Goal: Book appointment/travel/reservation

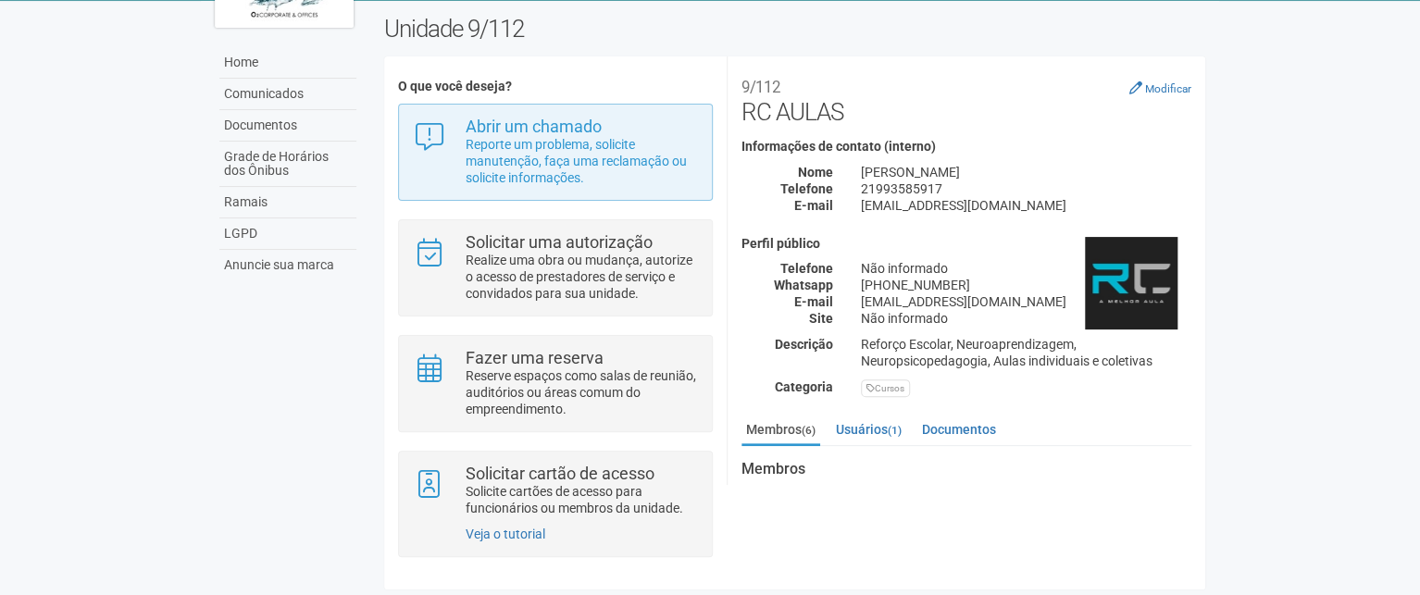
scroll to position [93, 0]
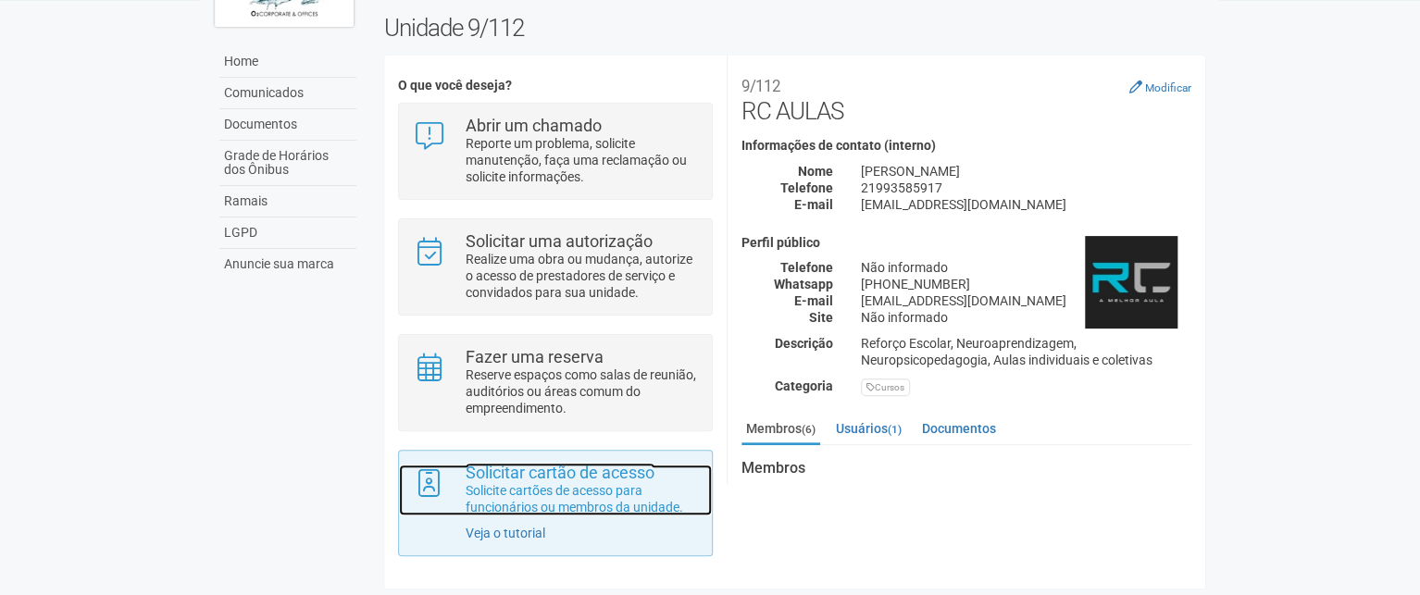
click at [570, 496] on p "Solicite cartões de acesso para funcionários ou membros da unidade." at bounding box center [582, 498] width 232 height 33
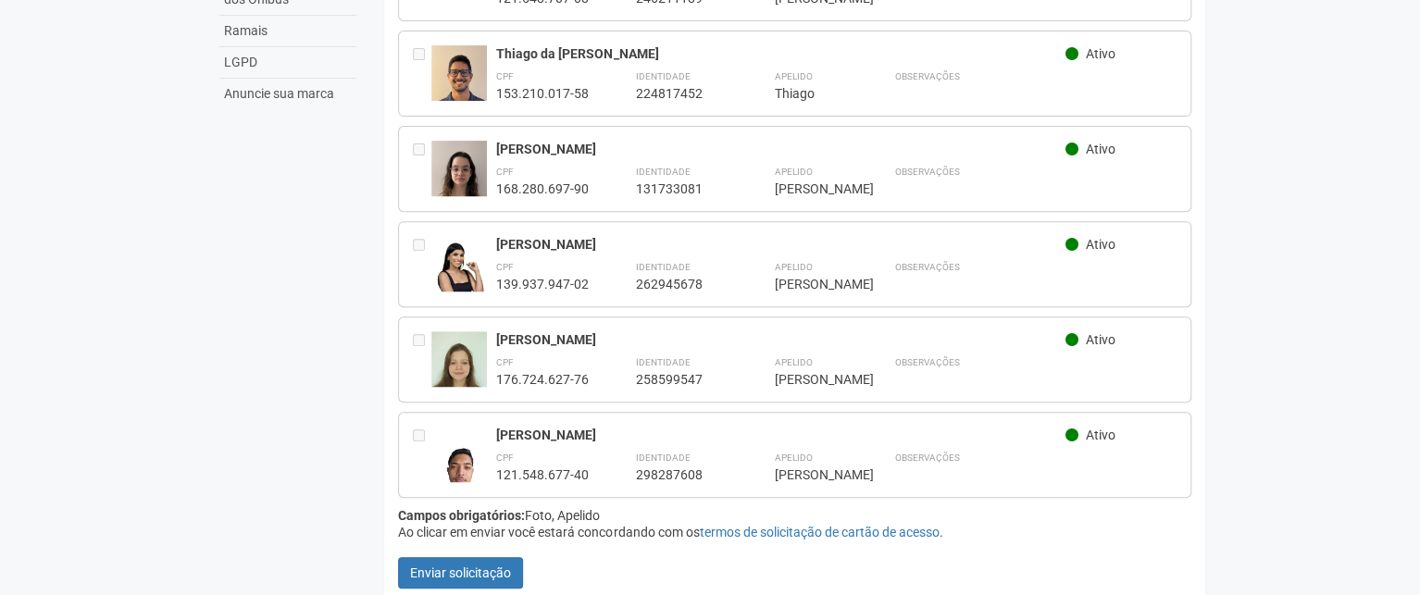
scroll to position [275, 0]
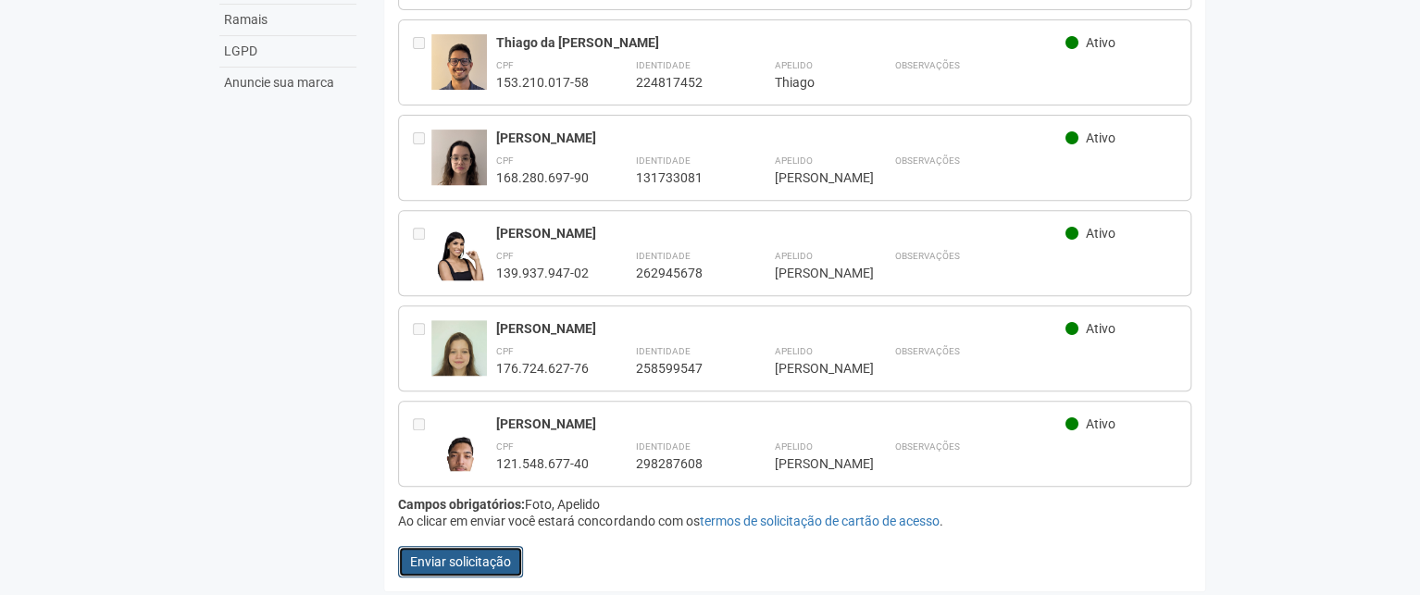
click at [494, 562] on button "Enviar solicitação" at bounding box center [460, 561] width 125 height 31
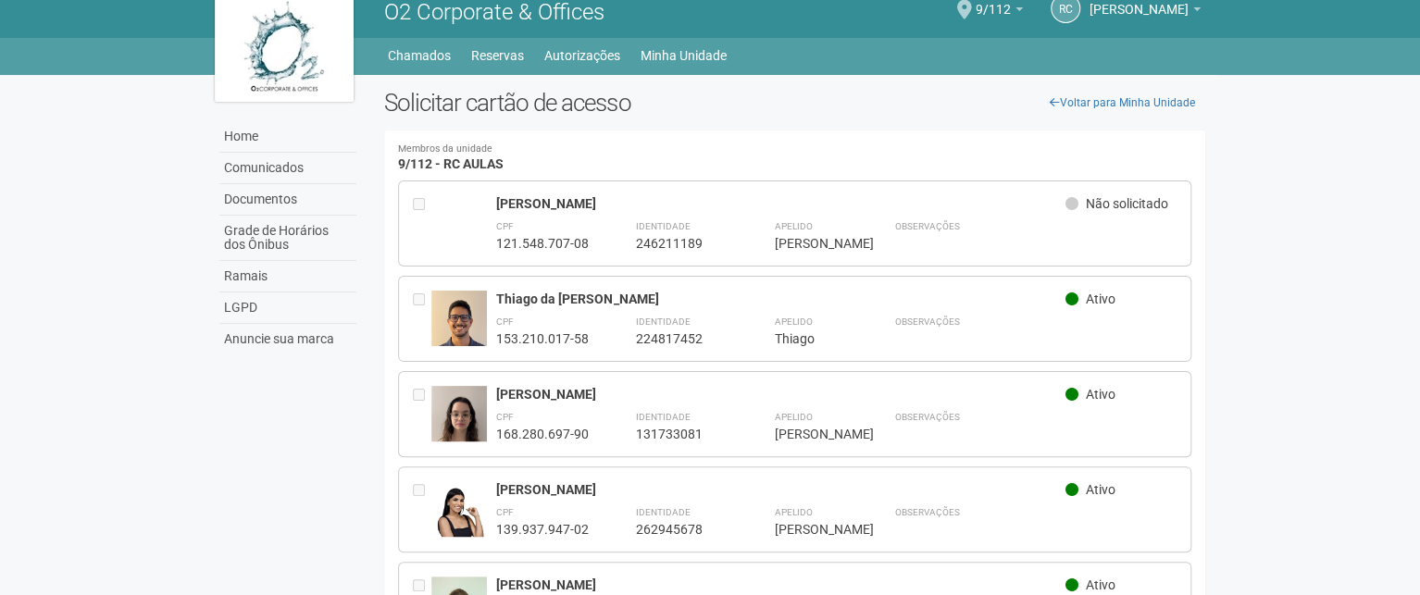
scroll to position [0, 0]
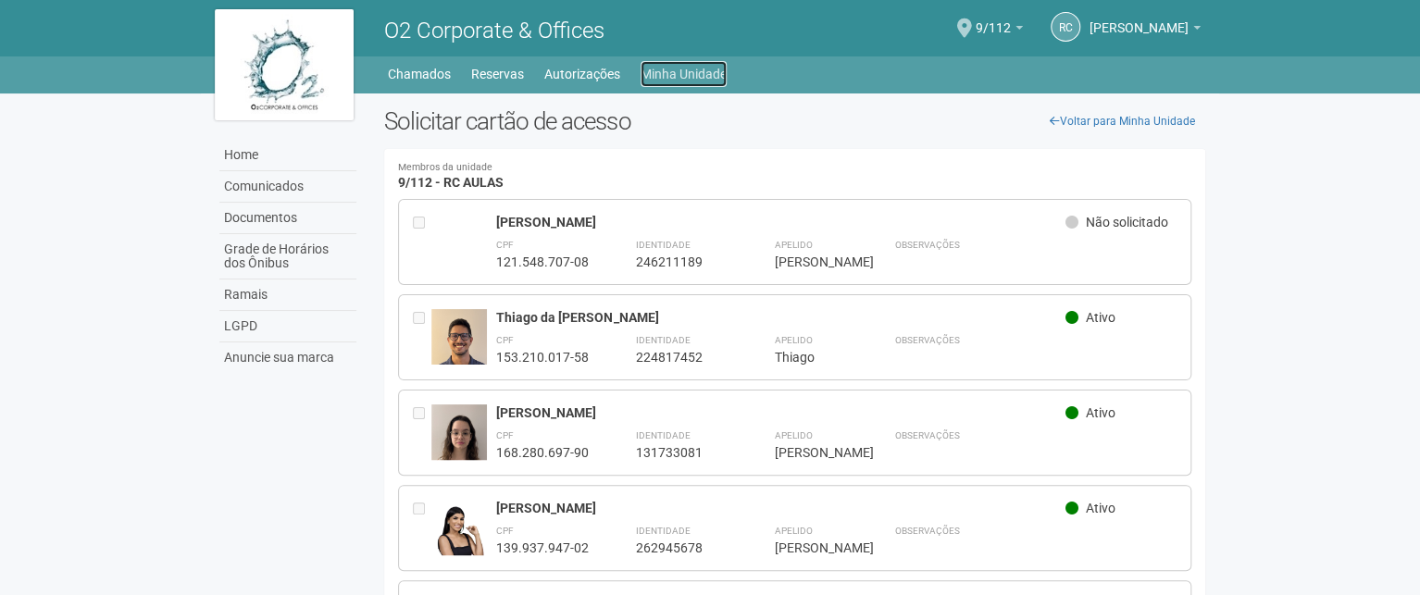
click at [662, 68] on link "Minha Unidade" at bounding box center [683, 74] width 86 height 26
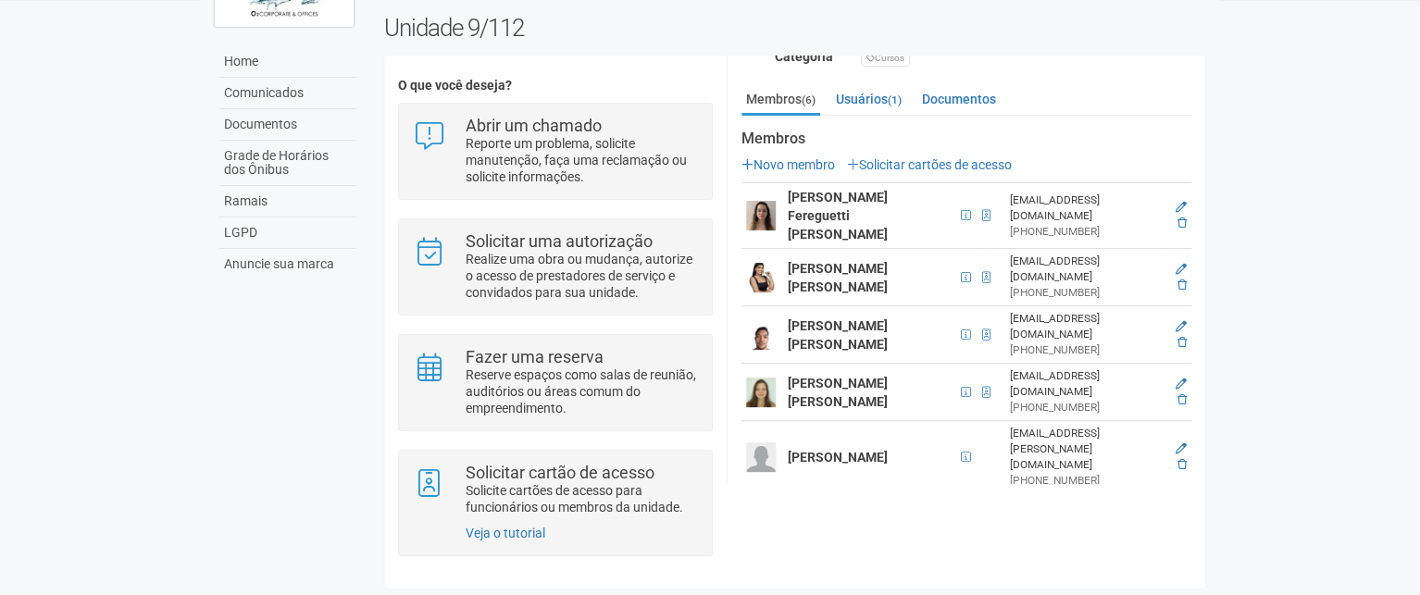
scroll to position [331, 0]
click at [803, 166] on link "Novo membro" at bounding box center [787, 162] width 93 height 15
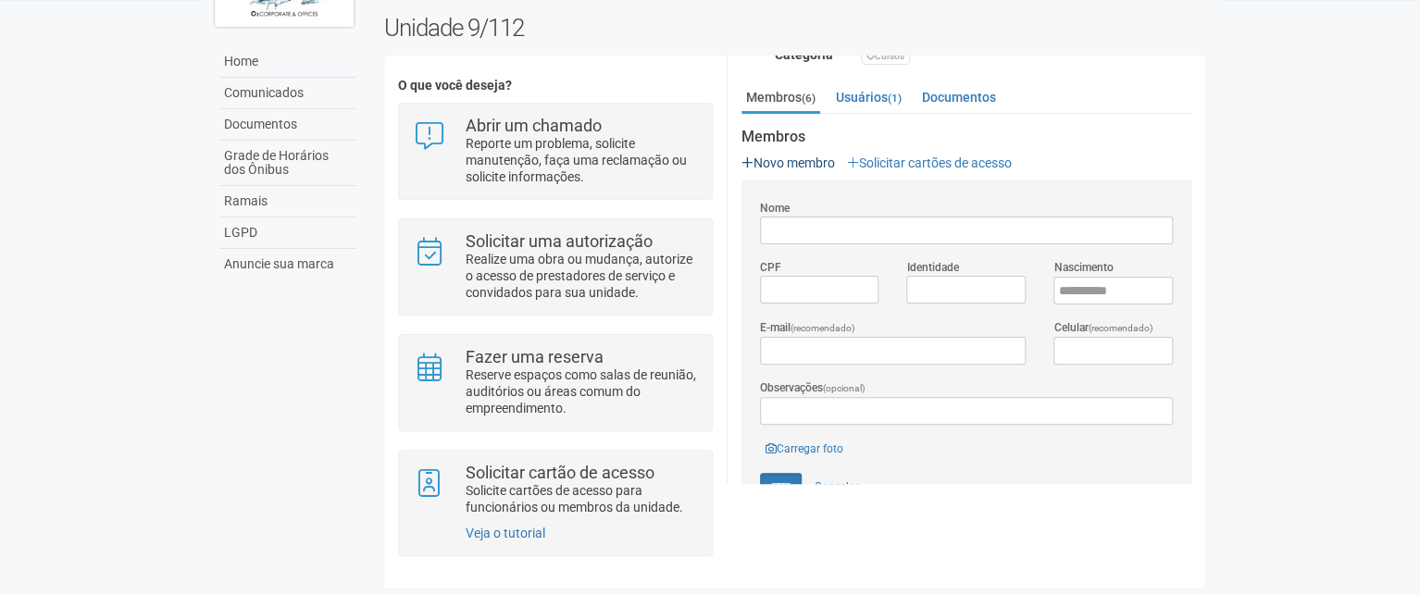
scroll to position [0, 0]
type input "**********"
click at [1063, 292] on input "****" at bounding box center [1112, 291] width 119 height 28
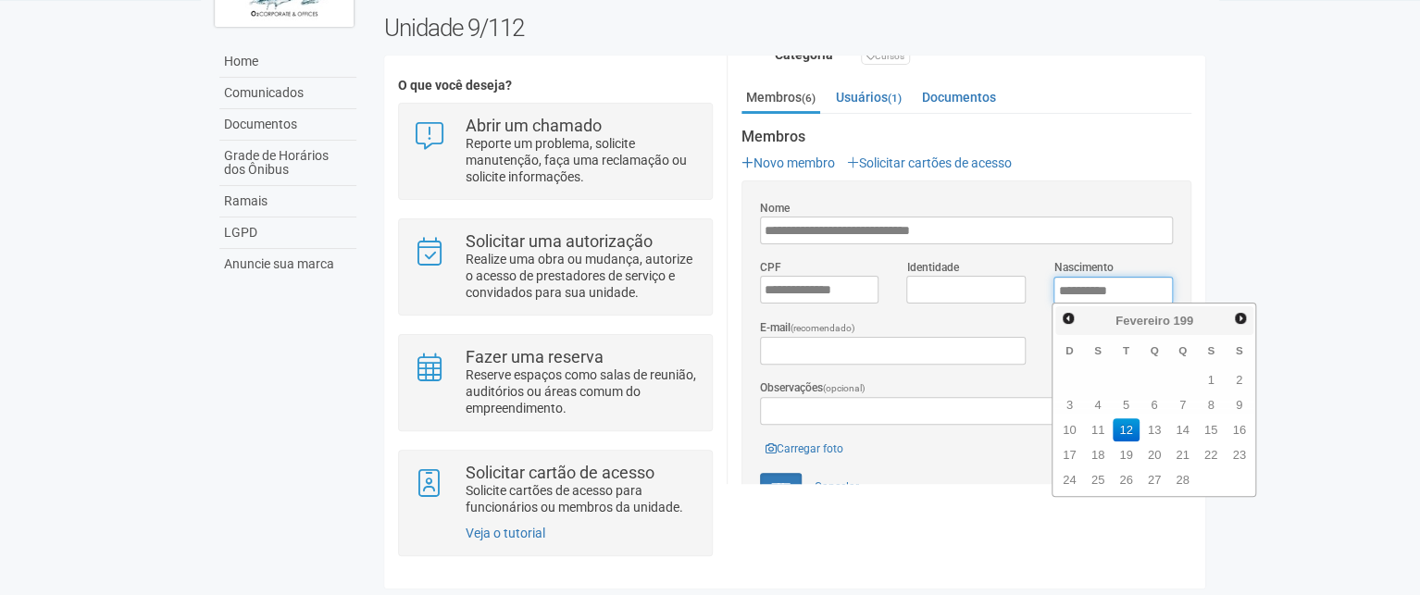
type input "**********"
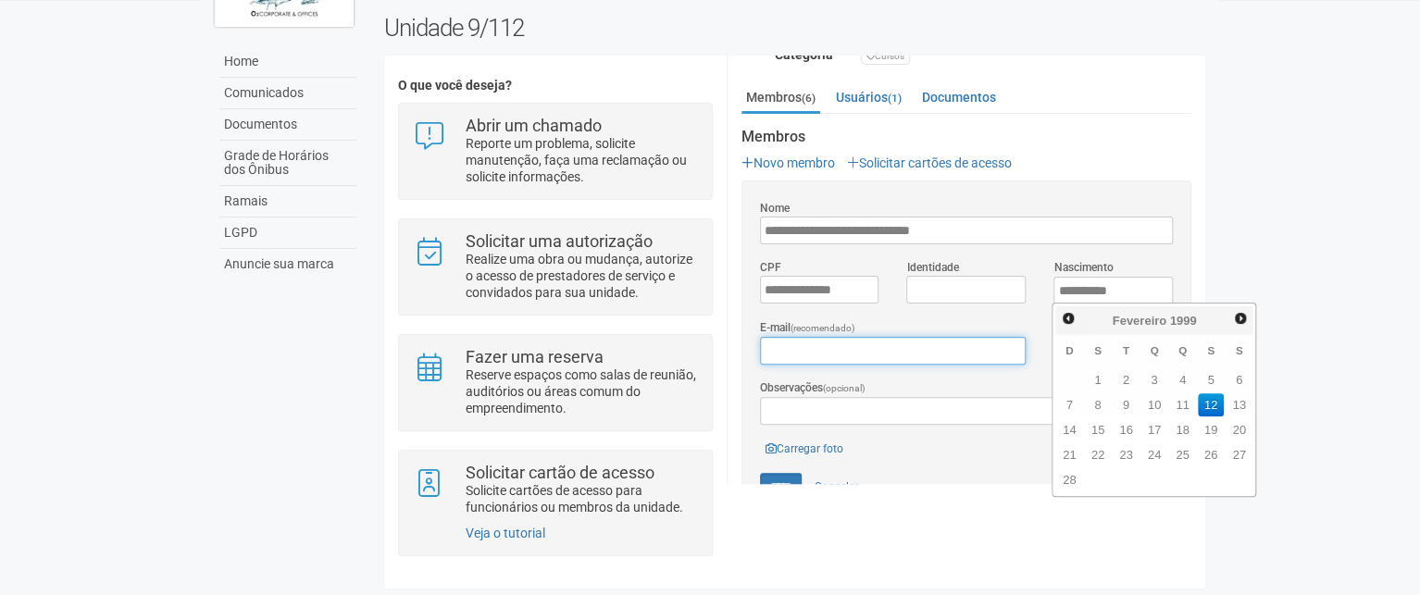
click at [955, 344] on input "E-mail (recomendado)" at bounding box center [893, 351] width 266 height 28
paste input "**********"
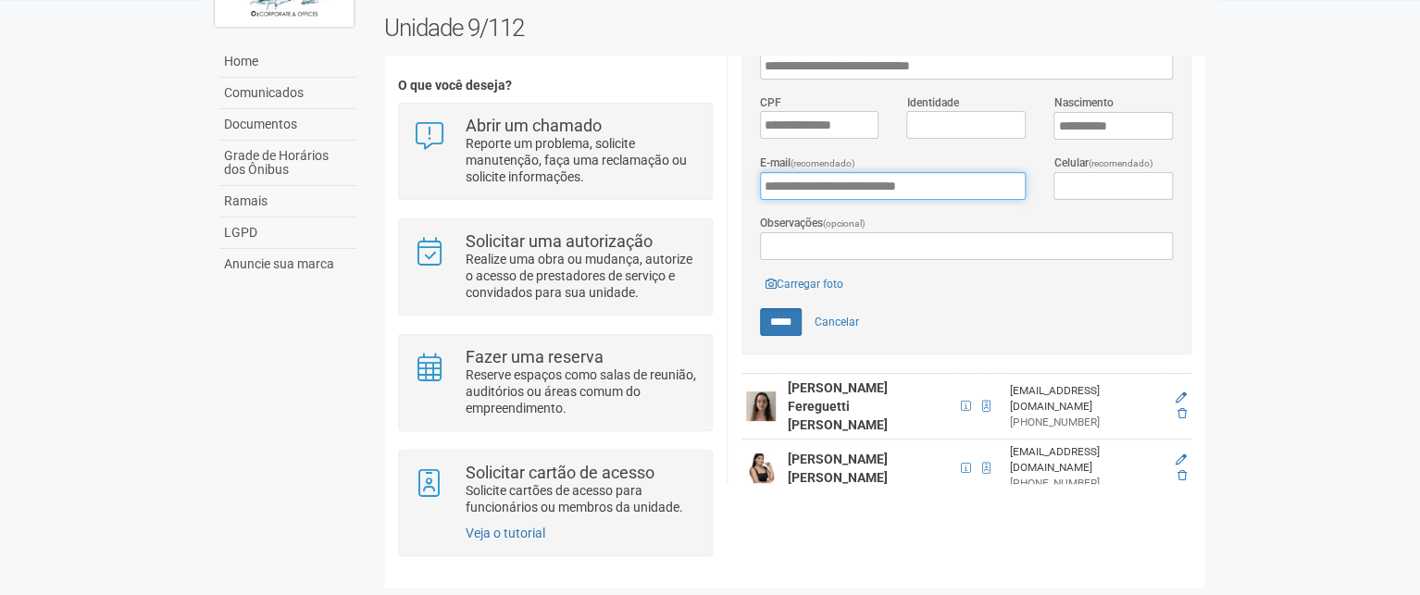
scroll to position [516, 0]
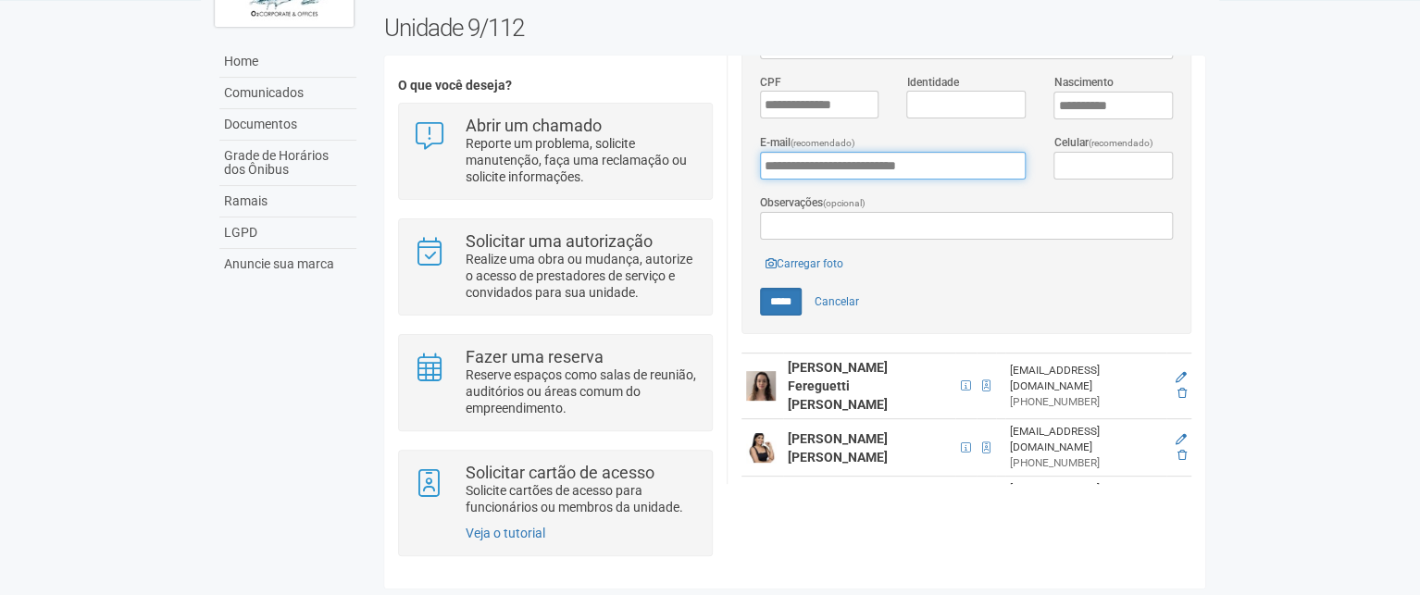
type input "**********"
click at [822, 254] on link "Carregar foto" at bounding box center [804, 264] width 89 height 20
click at [835, 266] on link "Carregar foto" at bounding box center [804, 264] width 89 height 20
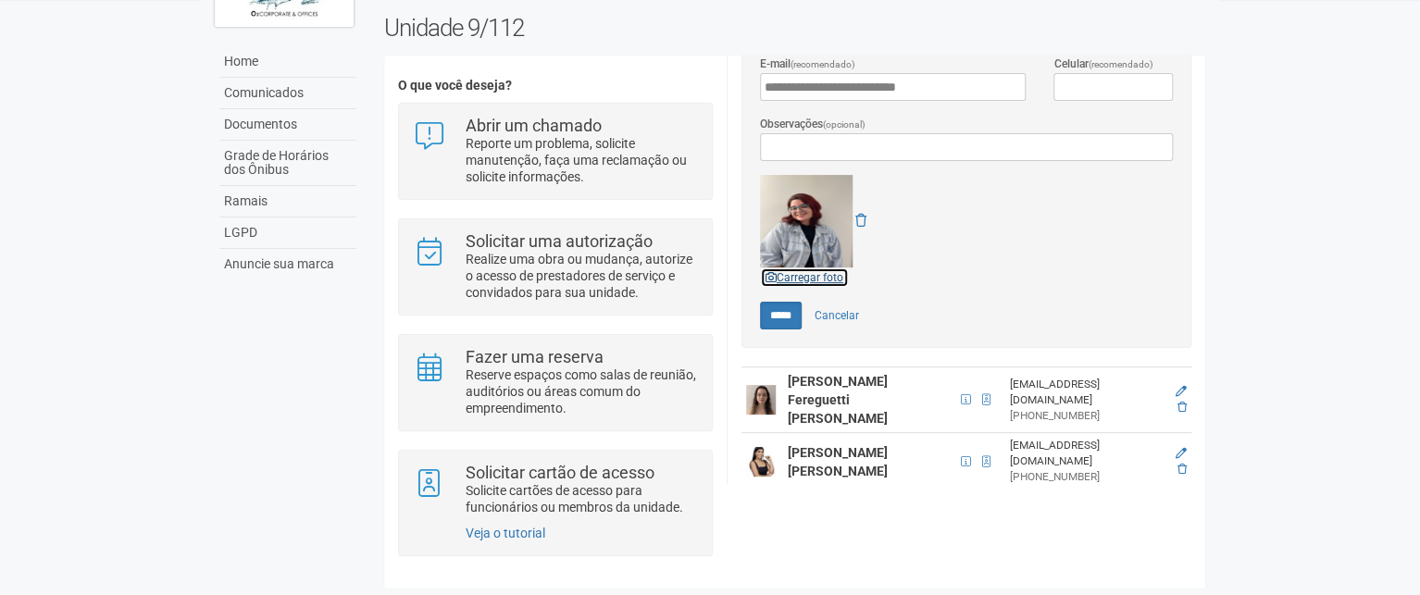
scroll to position [593, 0]
click at [859, 220] on icon at bounding box center [860, 222] width 11 height 13
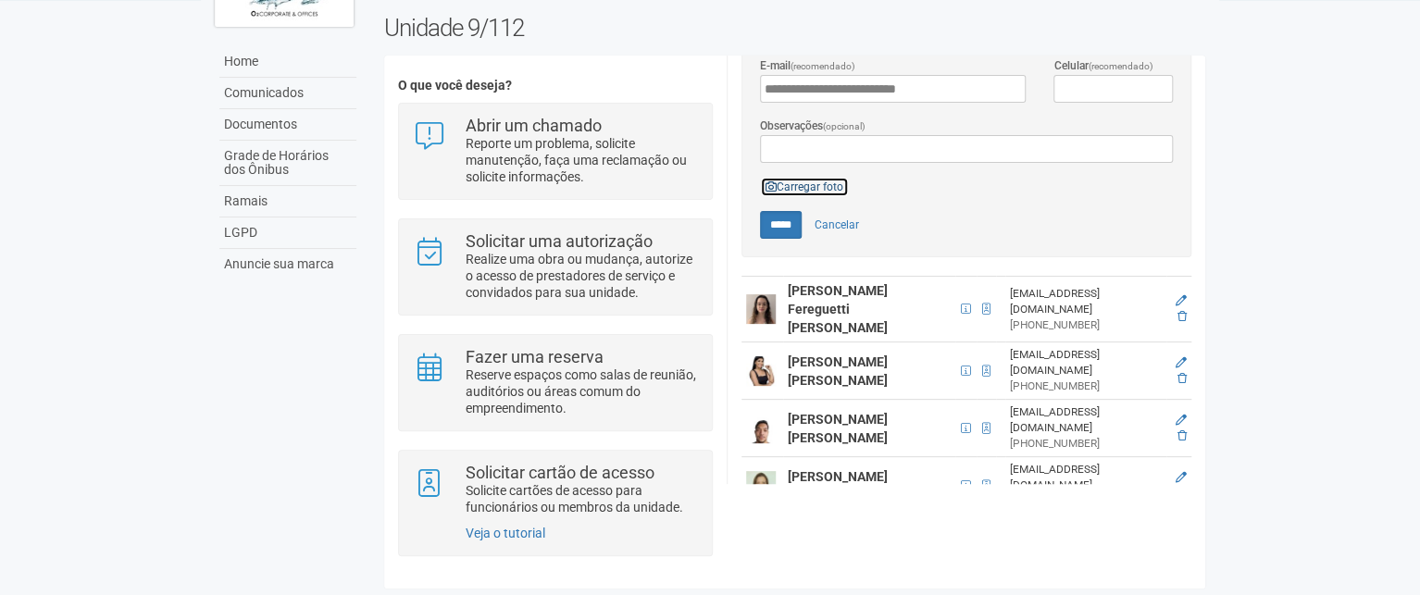
click at [835, 186] on link "Carregar foto" at bounding box center [804, 187] width 89 height 20
click at [830, 180] on link "Carregar foto" at bounding box center [804, 187] width 89 height 20
click at [766, 184] on icon at bounding box center [770, 186] width 11 height 11
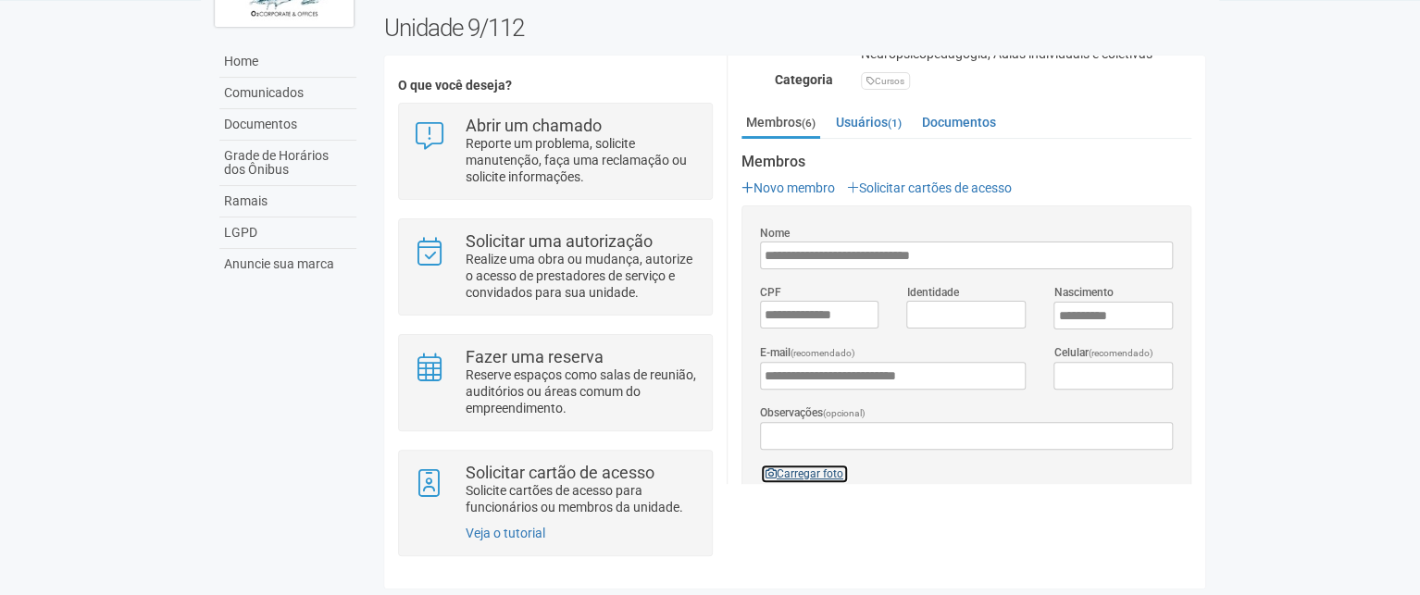
scroll to position [408, 0]
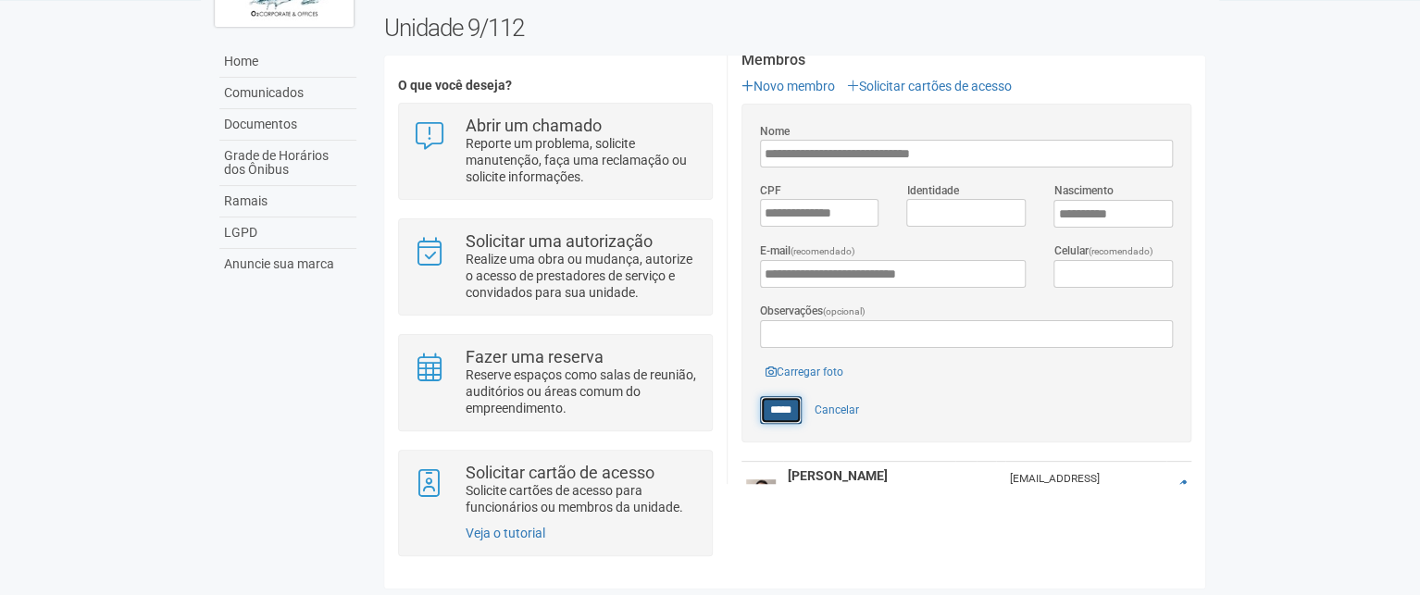
click at [777, 404] on input "*****" at bounding box center [781, 410] width 42 height 28
type input "*****"
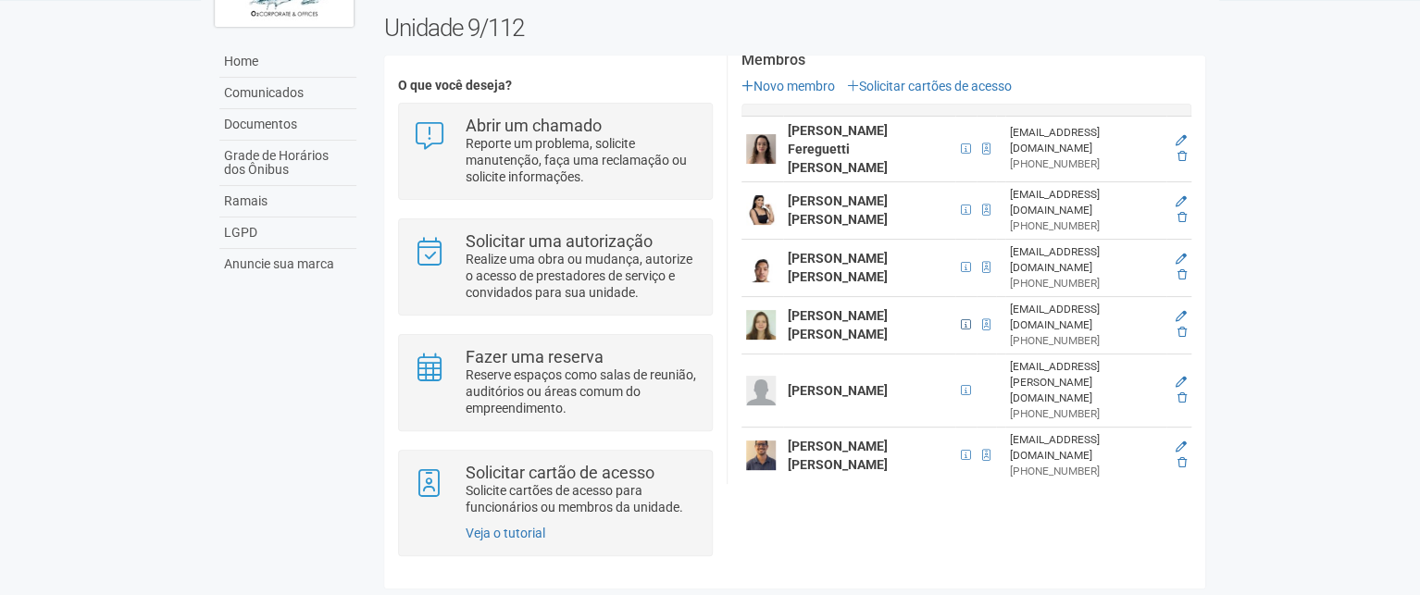
scroll to position [331, 0]
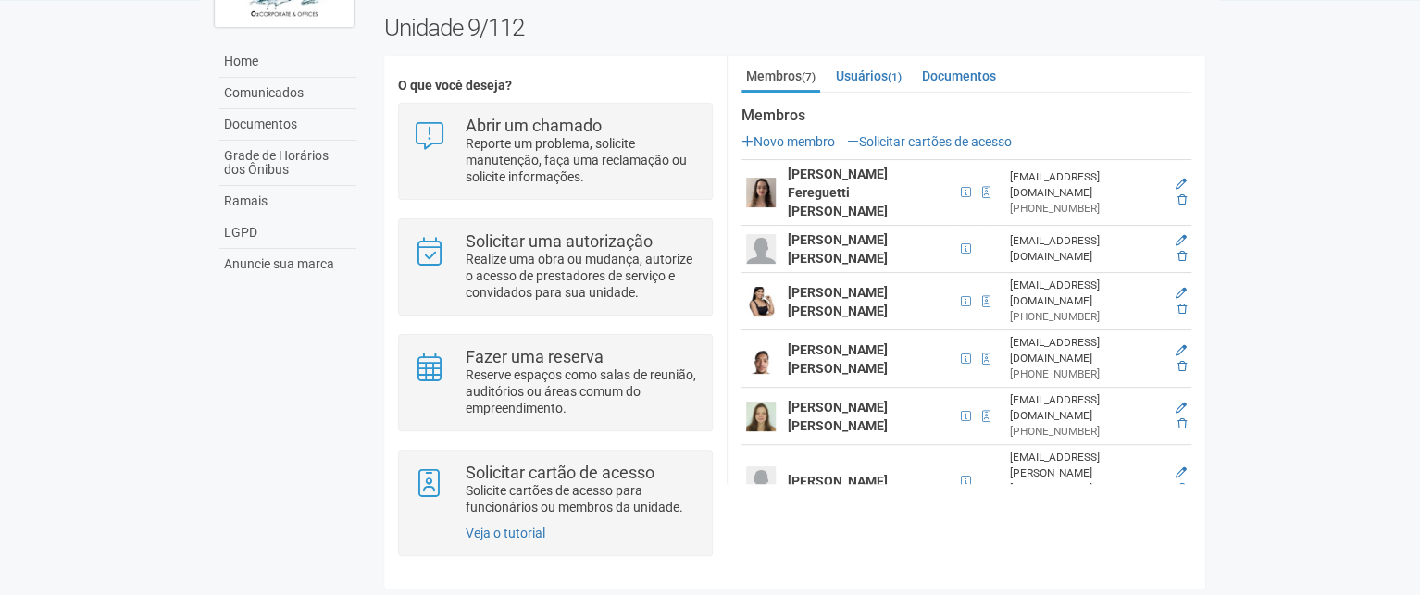
scroll to position [370, 0]
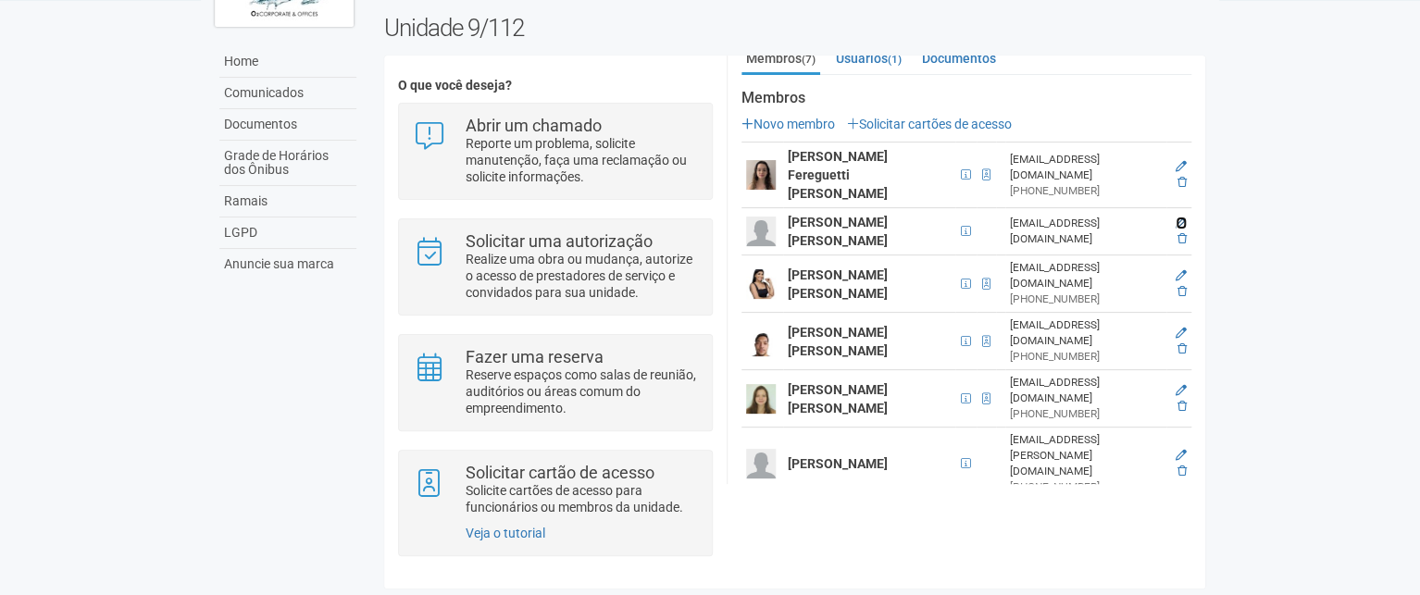
click at [1178, 218] on icon at bounding box center [1180, 223] width 11 height 11
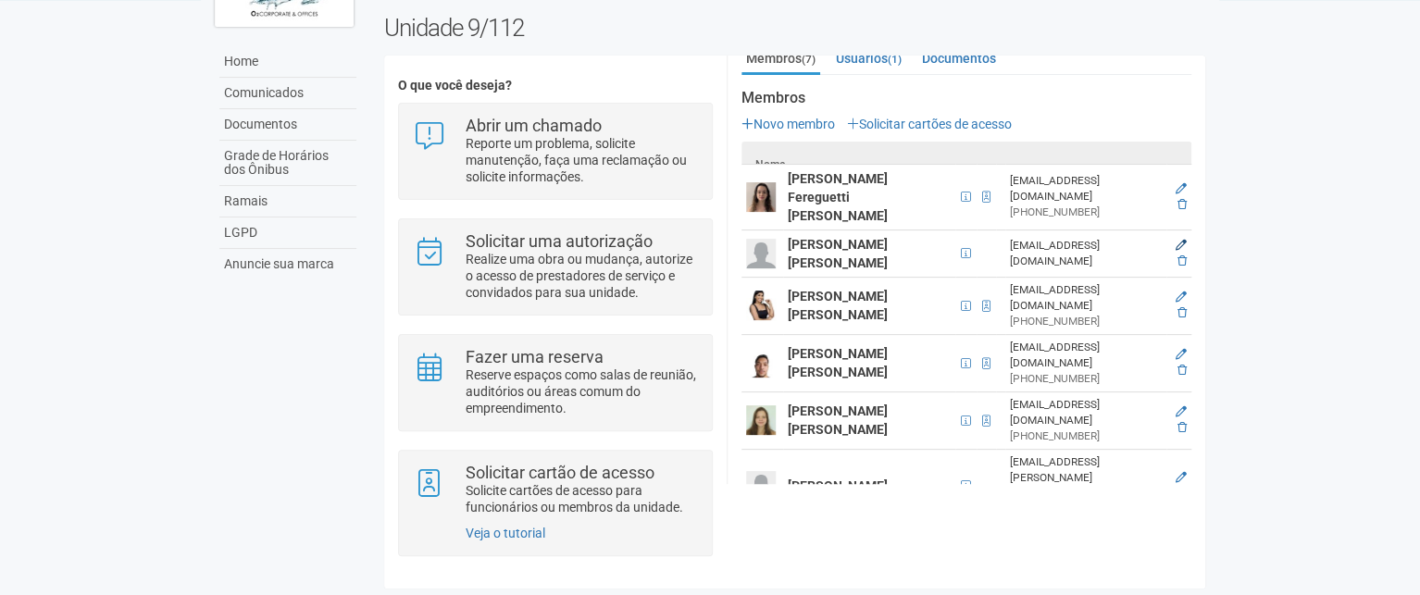
scroll to position [44, 0]
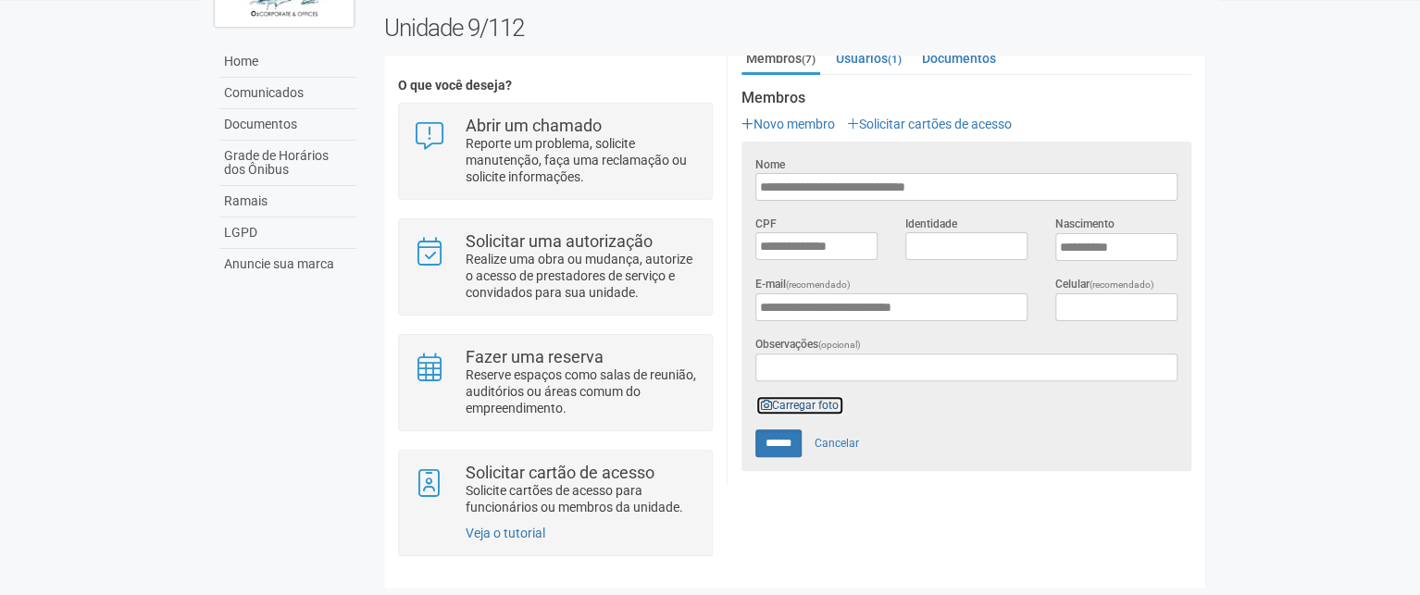
click at [784, 397] on link "Carregar foto" at bounding box center [799, 405] width 89 height 20
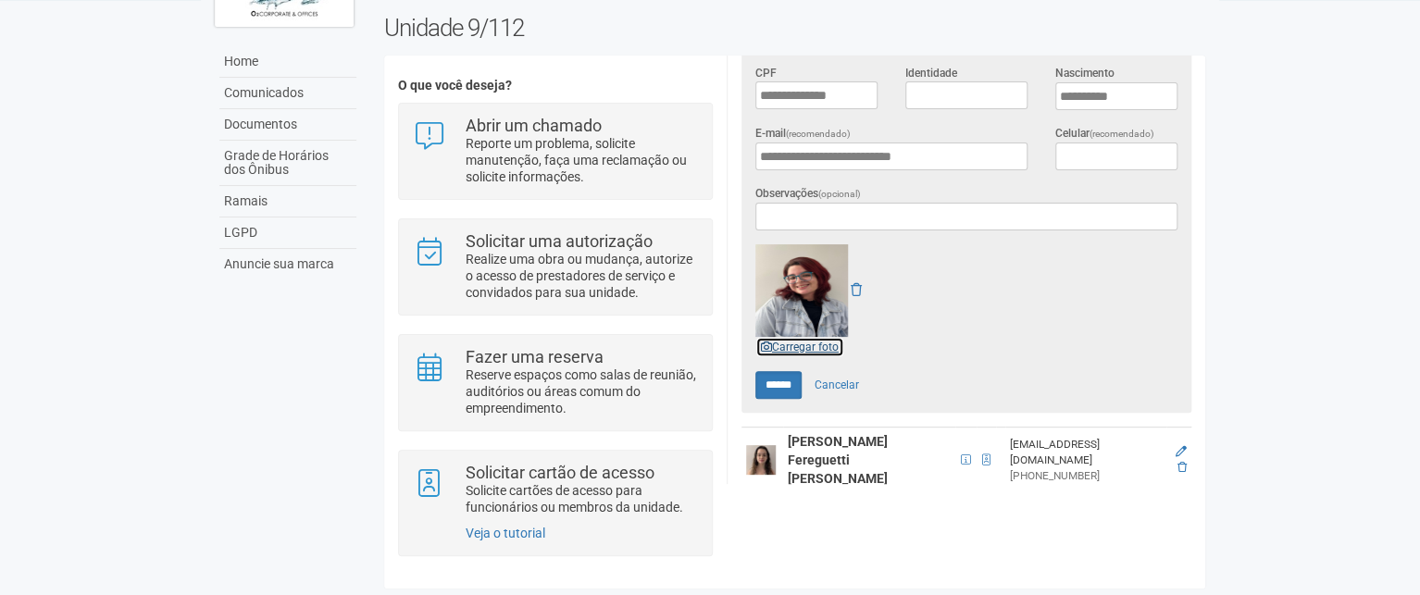
scroll to position [555, 0]
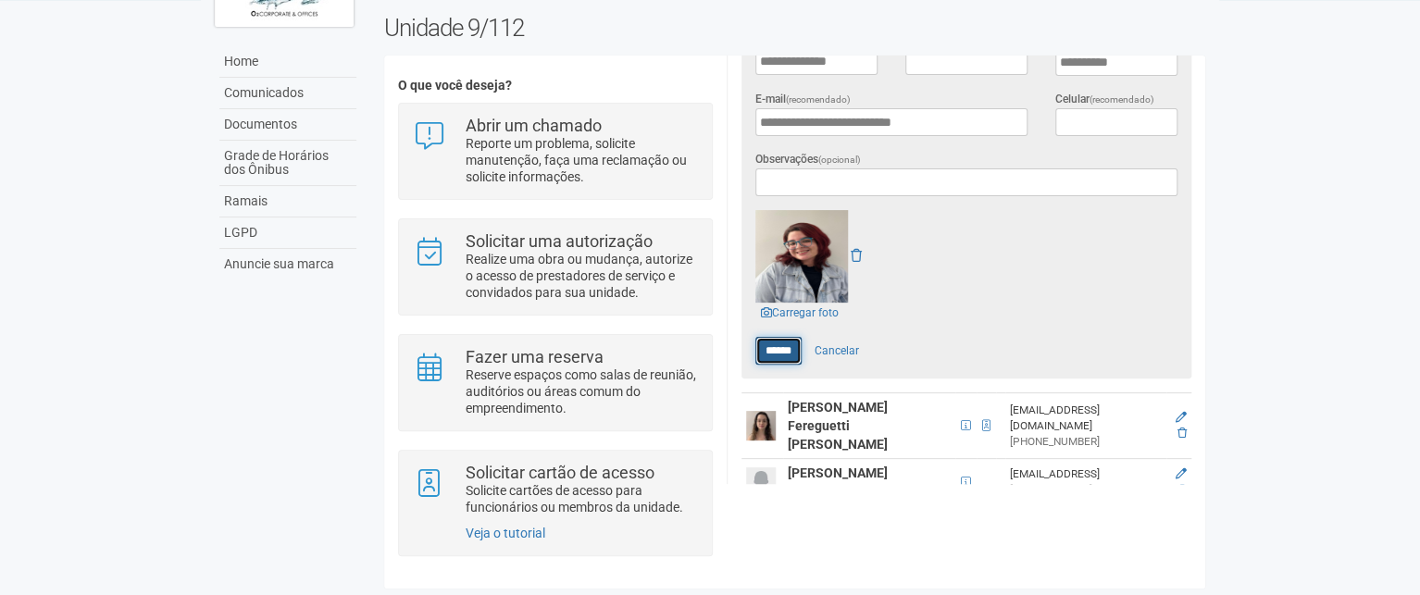
click at [771, 345] on input "******" at bounding box center [778, 351] width 46 height 28
type input "******"
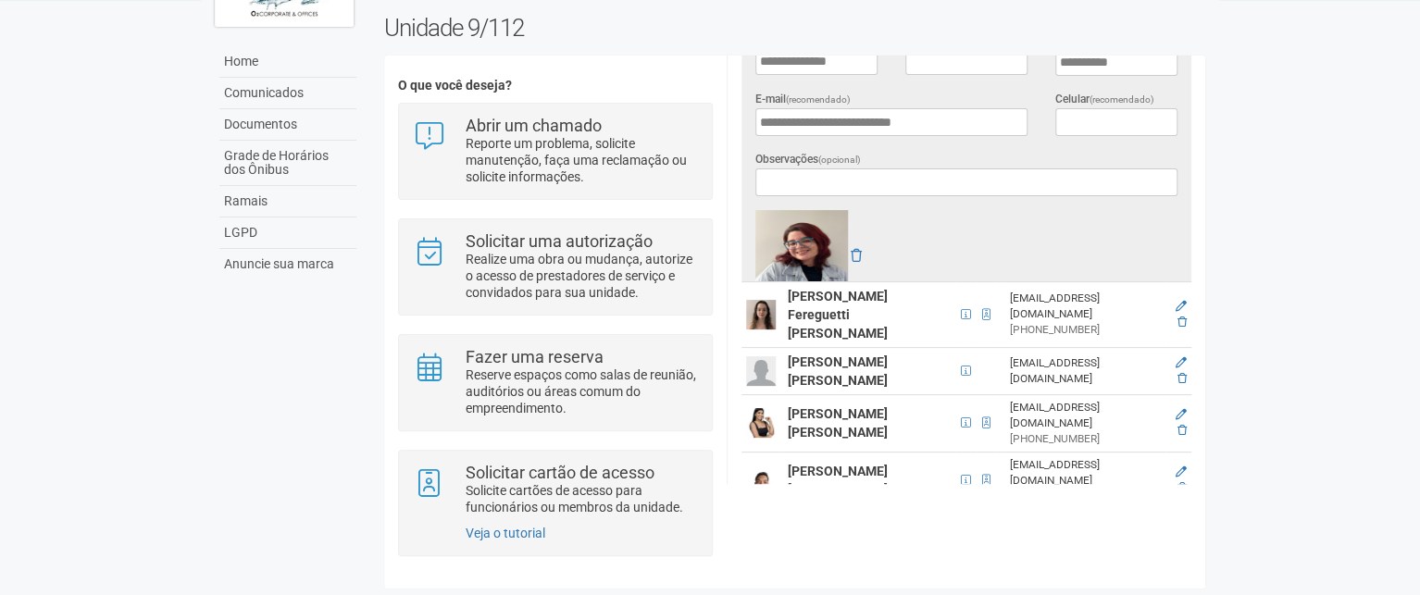
scroll to position [379, 0]
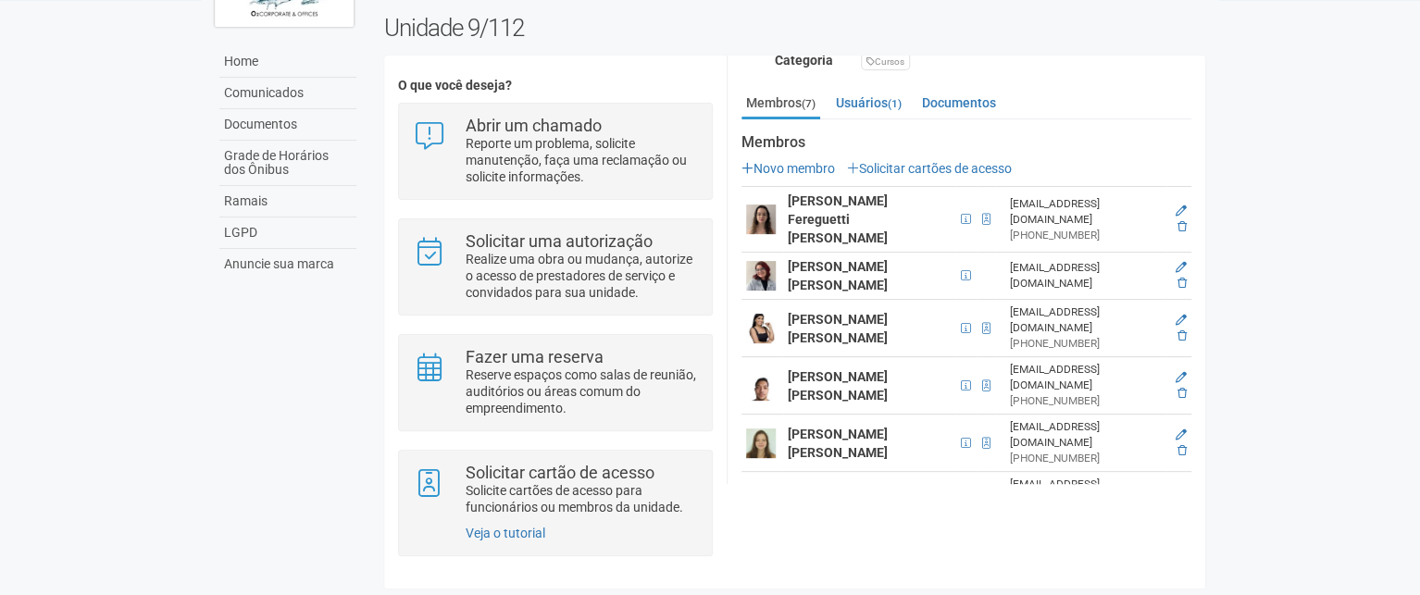
scroll to position [378, 0]
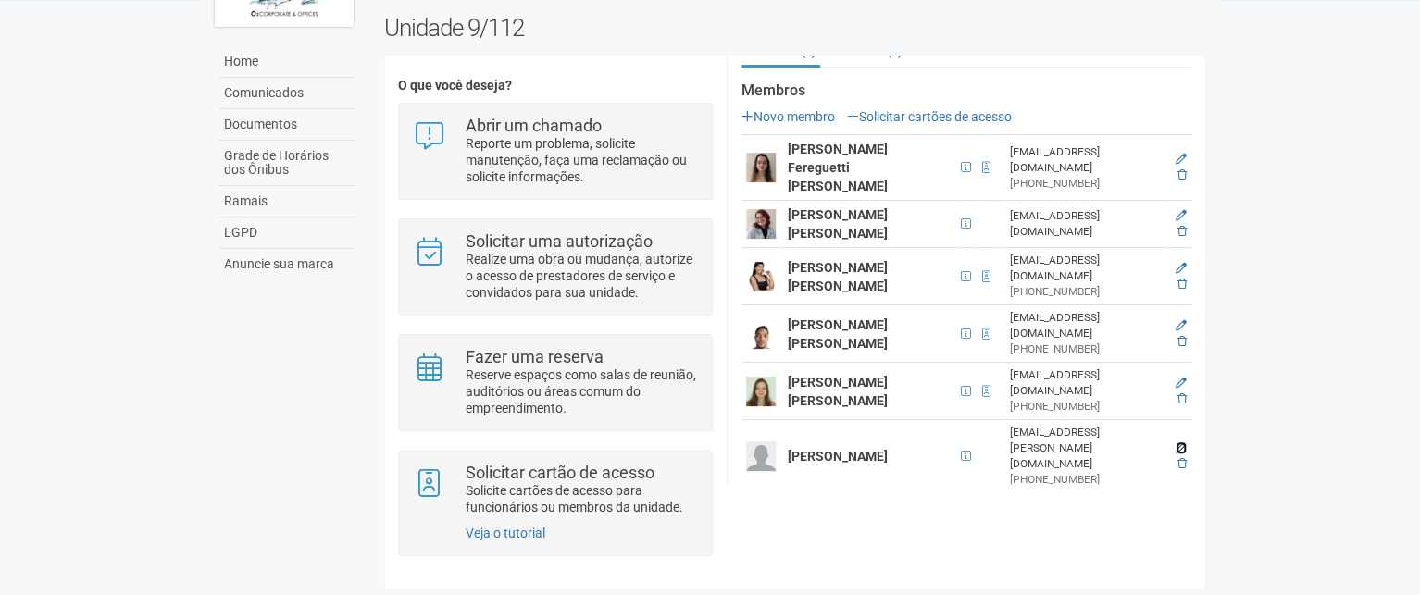
click at [1176, 442] on icon at bounding box center [1180, 447] width 11 height 11
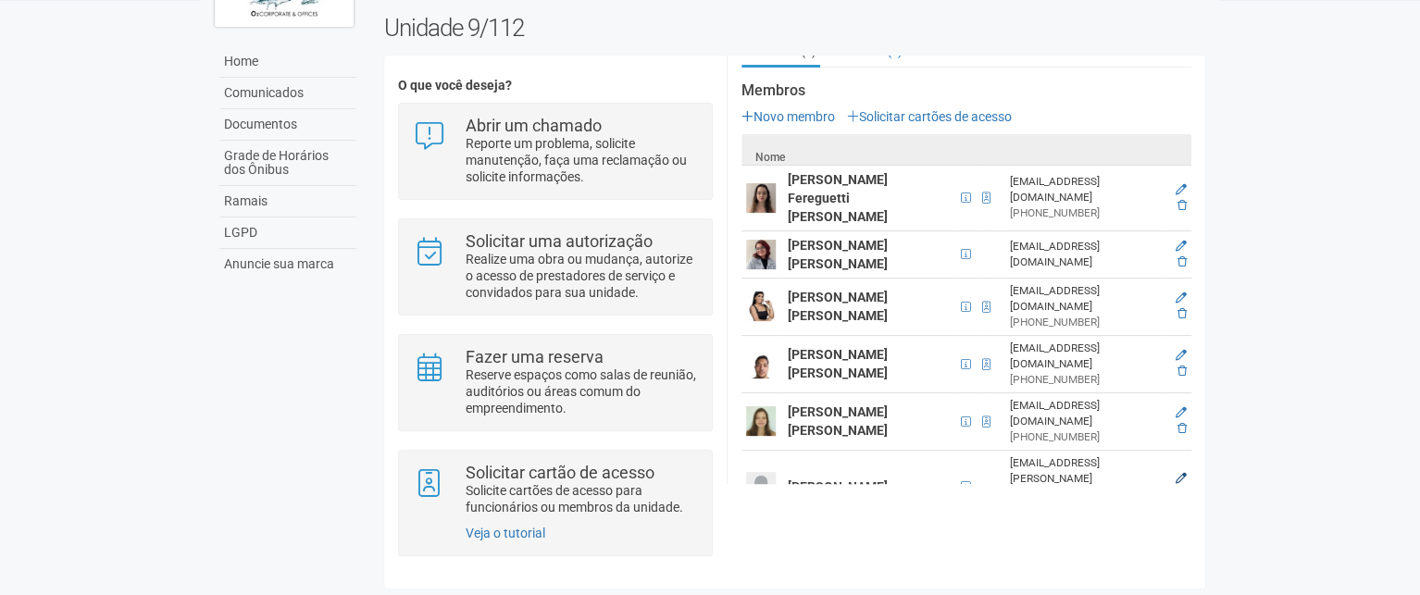
scroll to position [0, 0]
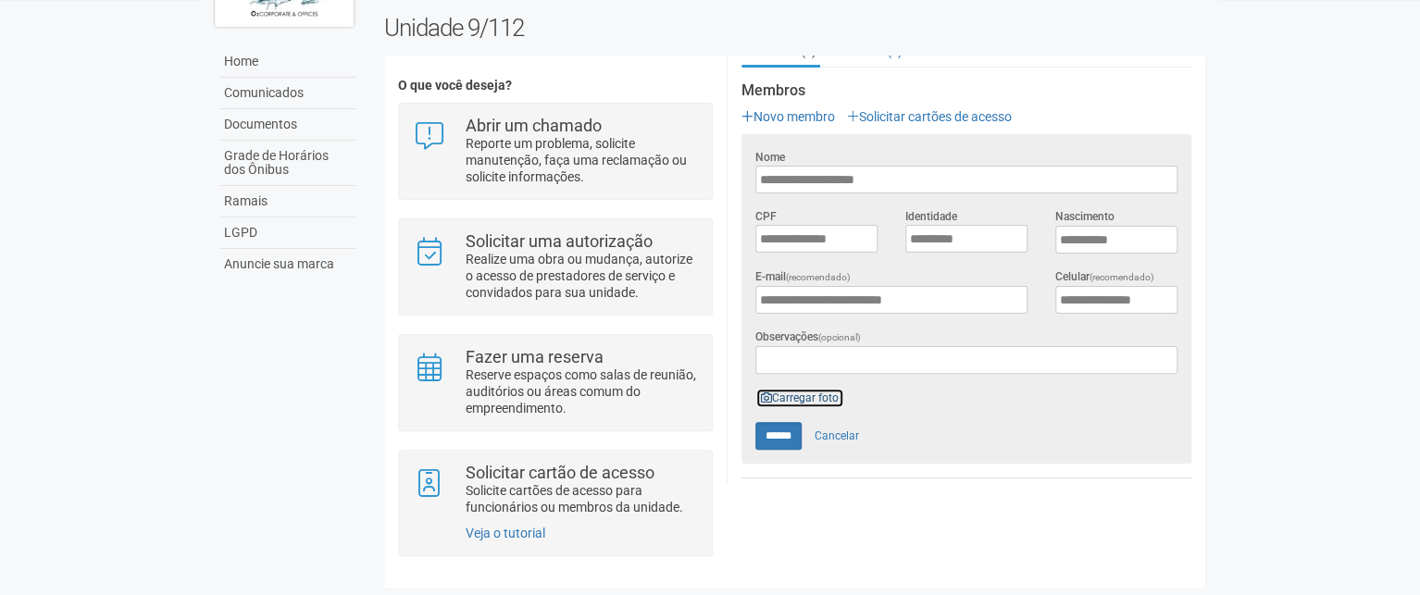
click at [803, 394] on link "Carregar foto" at bounding box center [799, 398] width 89 height 20
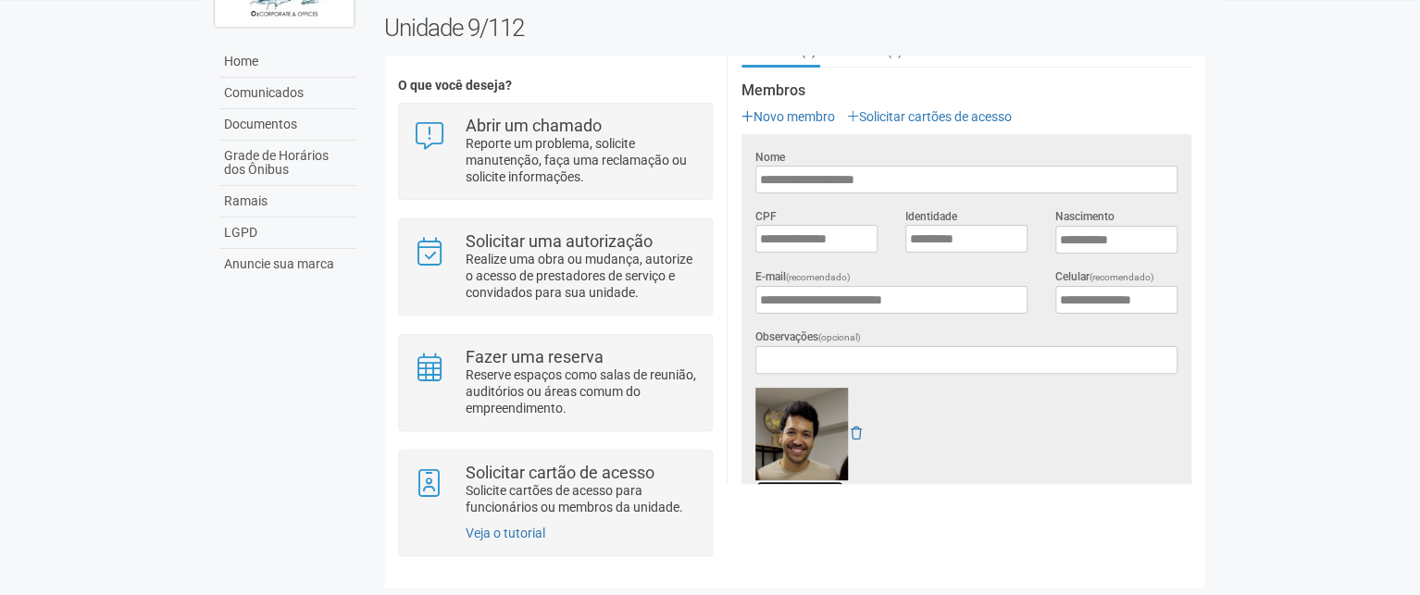
scroll to position [563, 0]
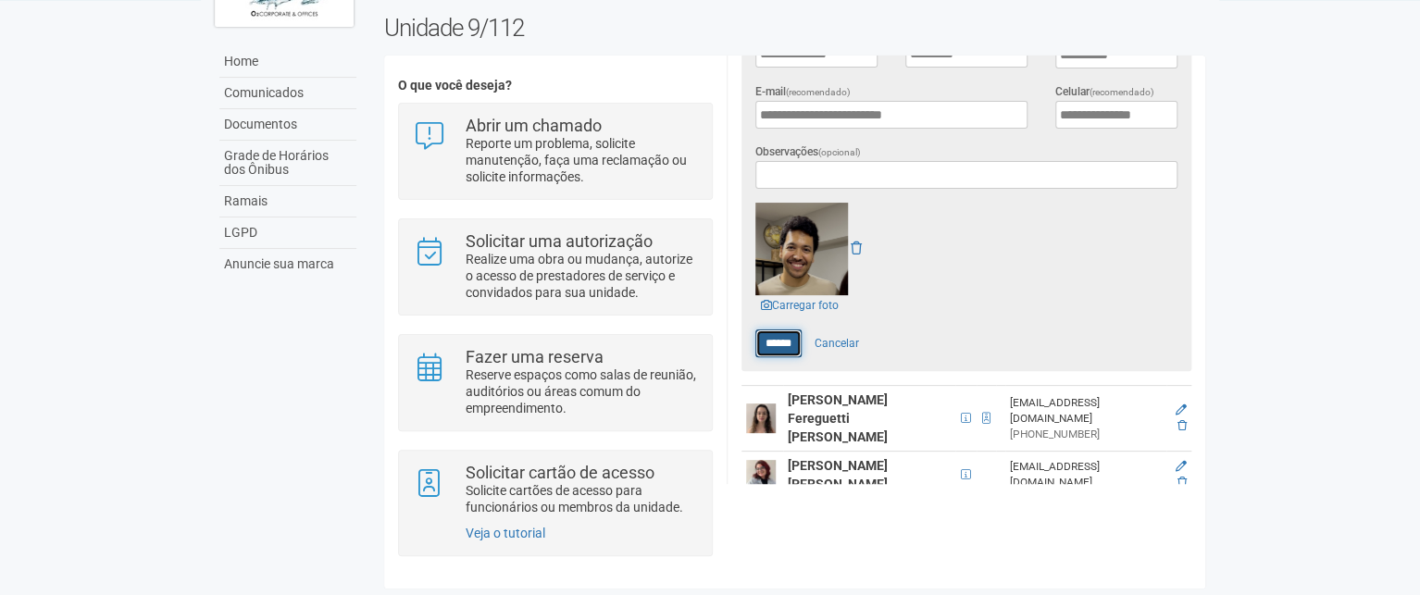
click at [777, 340] on input "******" at bounding box center [778, 343] width 46 height 28
type input "******"
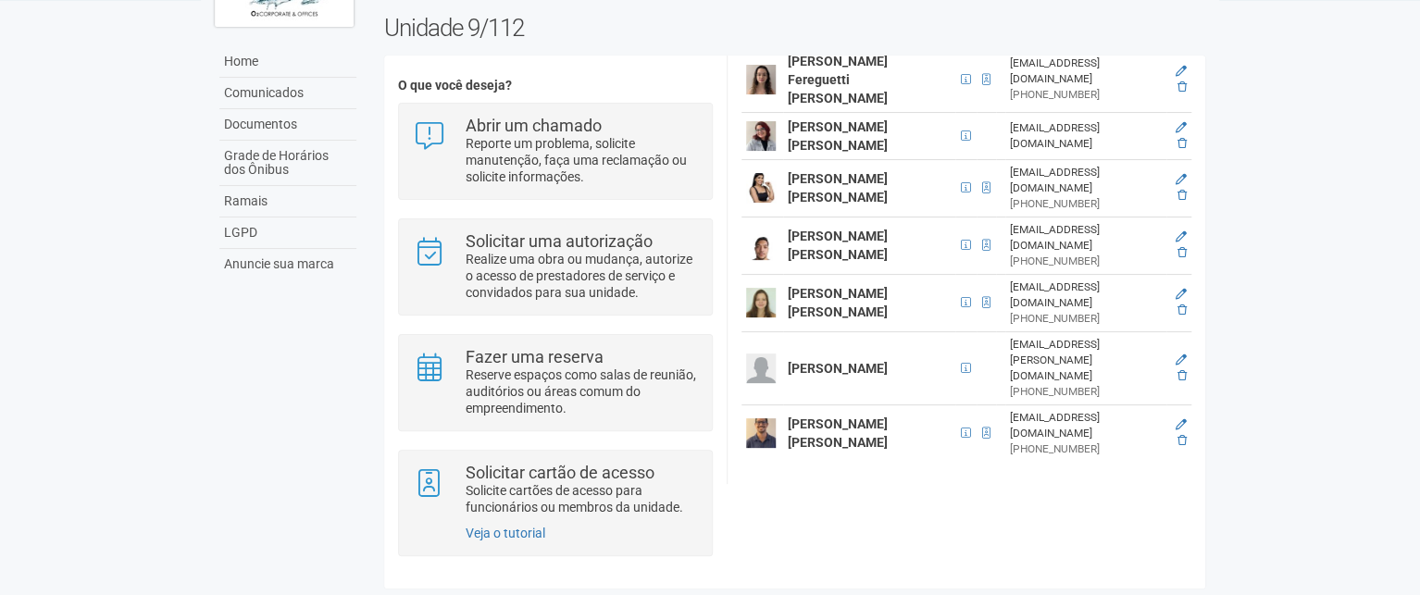
scroll to position [379, 0]
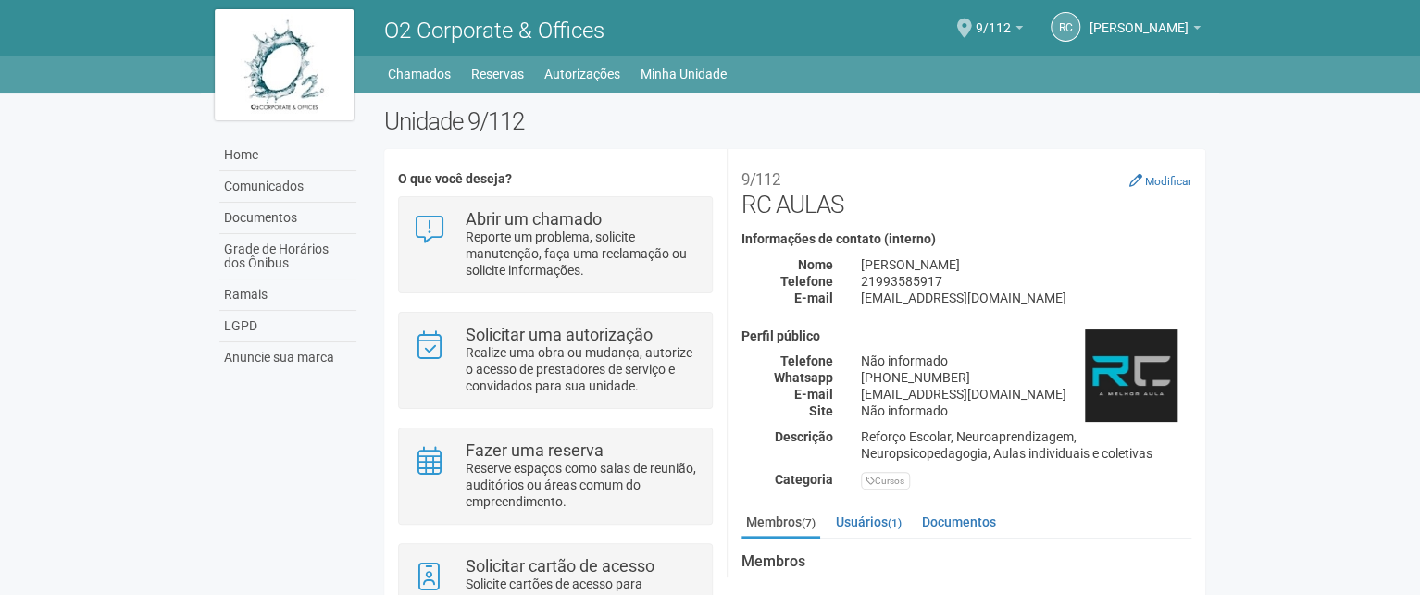
scroll to position [93, 0]
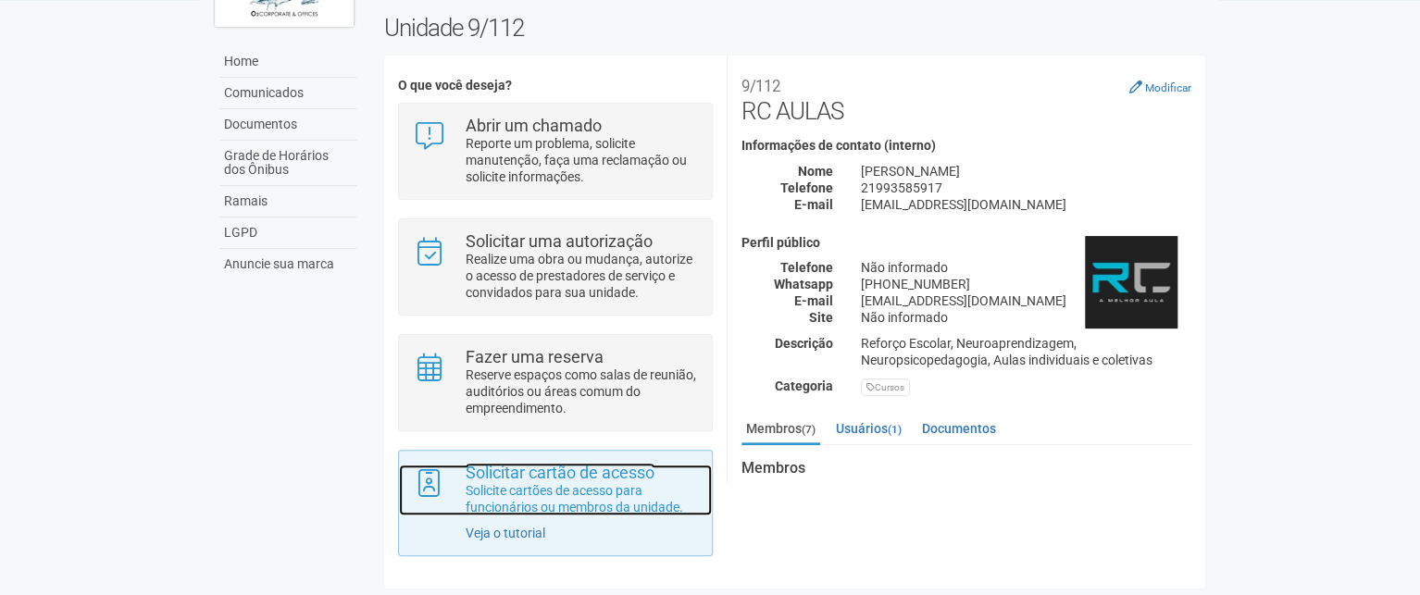
click at [598, 488] on p "Solicite cartões de acesso para funcionários ou membros da unidade." at bounding box center [582, 498] width 232 height 33
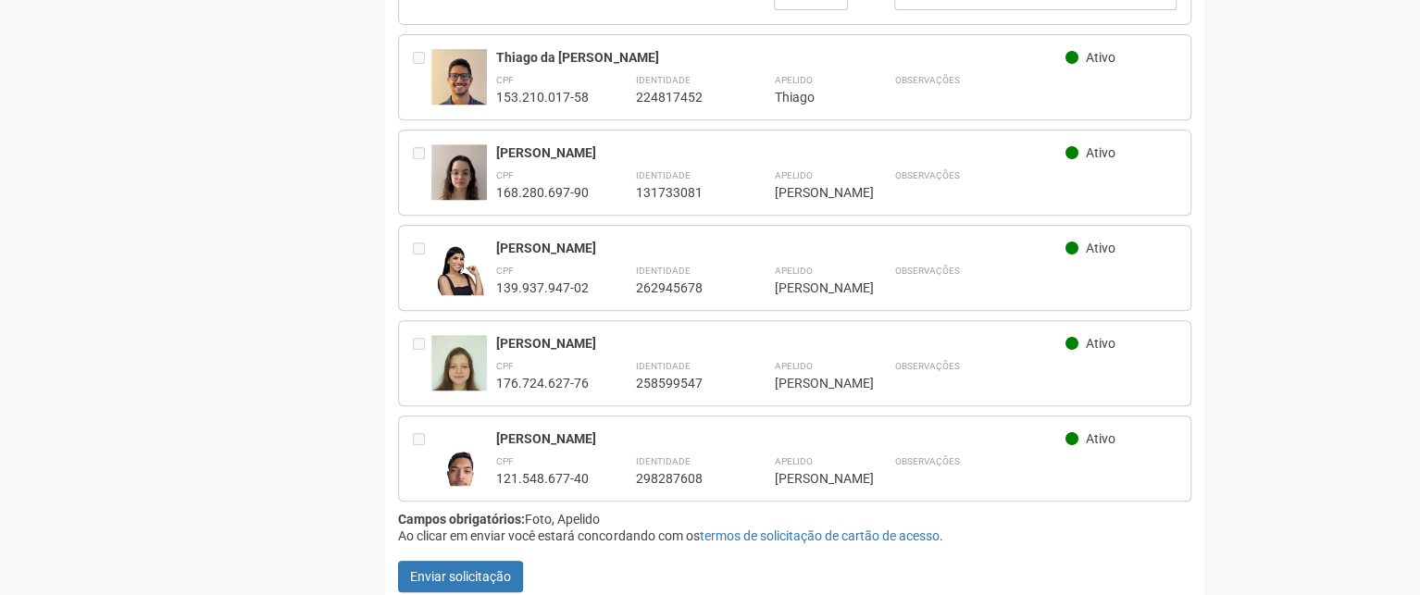
scroll to position [392, 0]
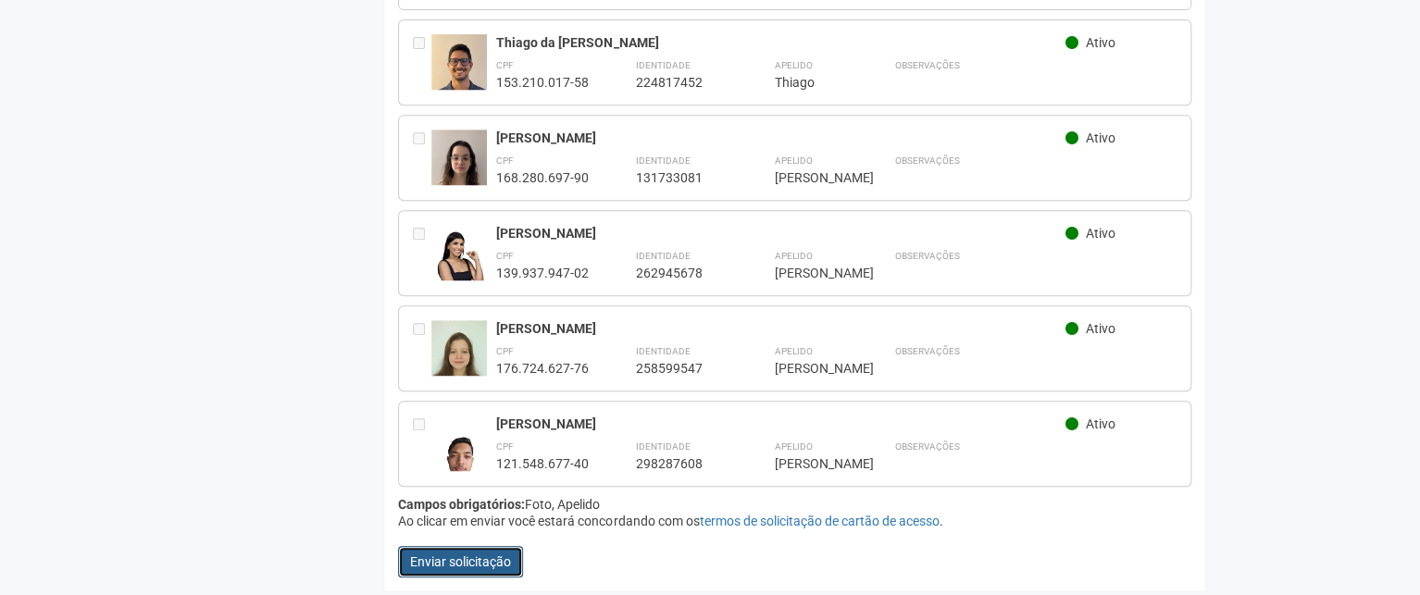
click at [489, 558] on button "Enviar solicitação" at bounding box center [460, 561] width 125 height 31
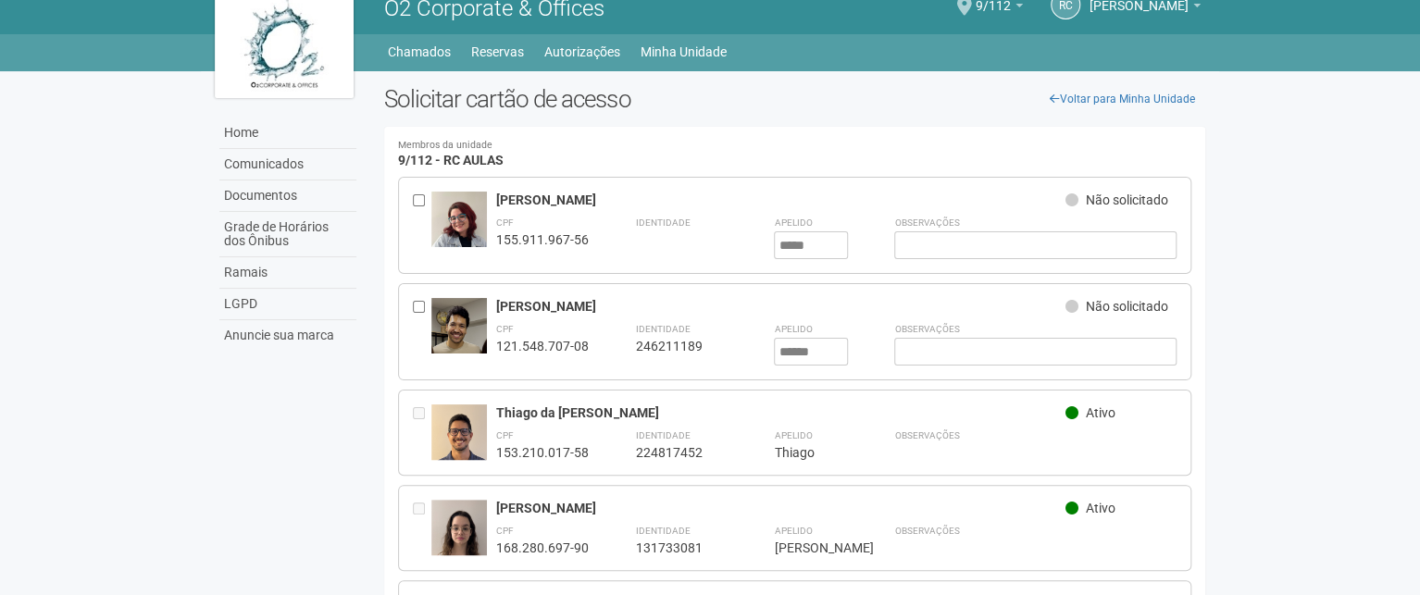
scroll to position [0, 0]
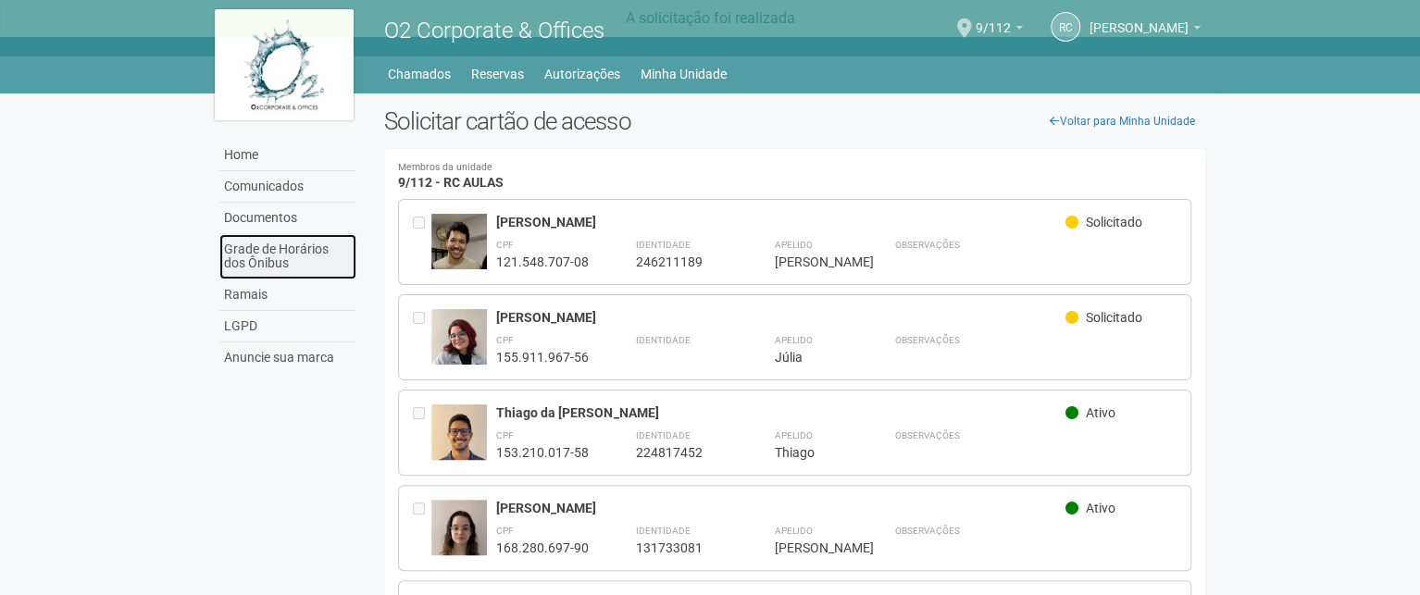
click at [284, 249] on link "Grade de Horários dos Ônibus" at bounding box center [287, 256] width 137 height 45
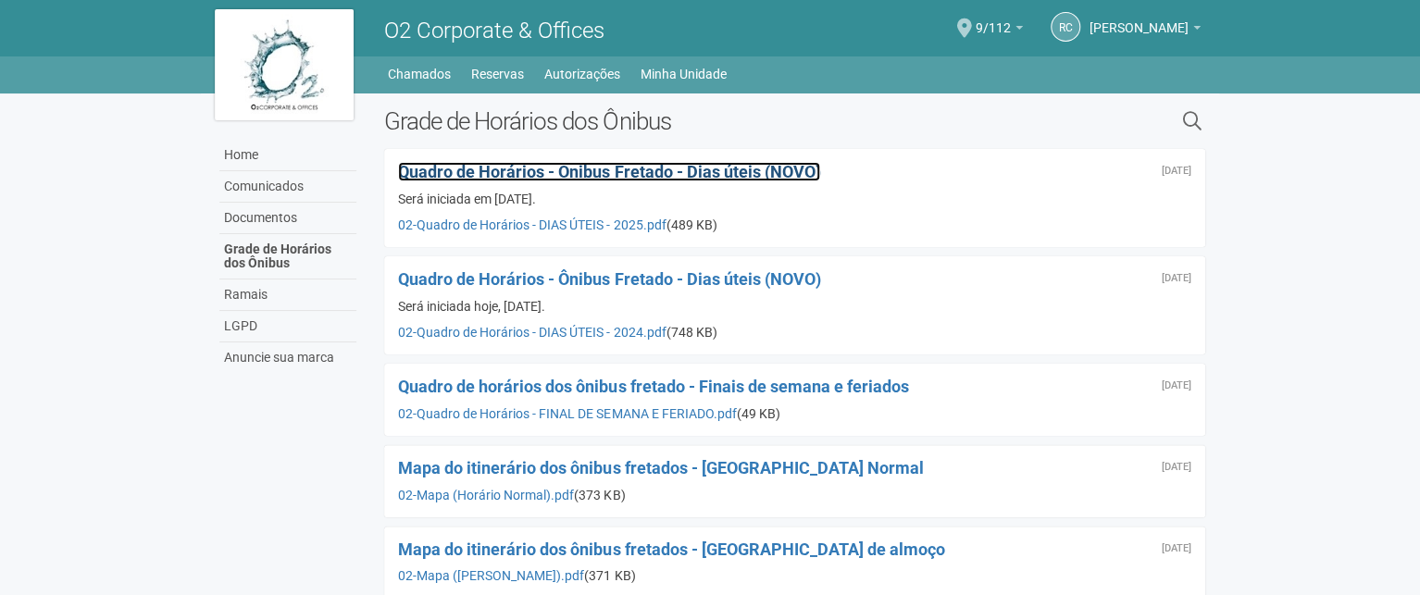
click at [592, 169] on span "Quadro de Horários - Ônibus Fretado - Dias úteis (NOVO)" at bounding box center [609, 171] width 422 height 19
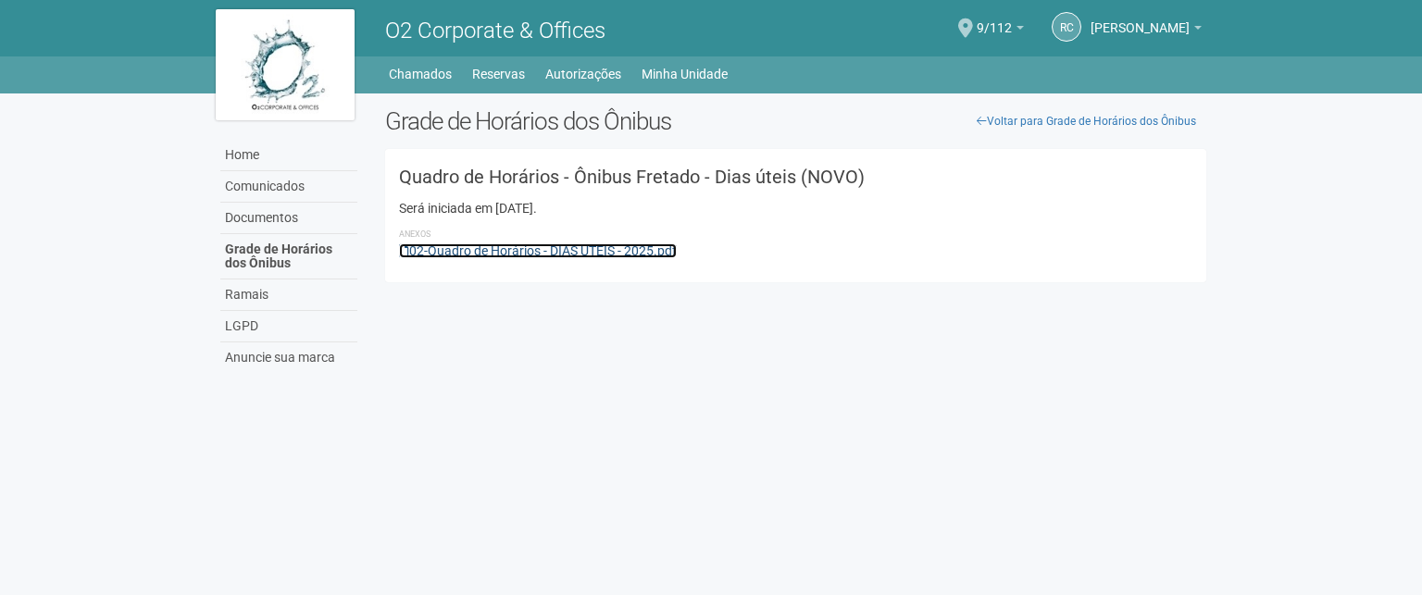
click at [593, 251] on link "02-Quadro de Horários - DIAS ÚTEIS - 2025.pdf" at bounding box center [538, 250] width 278 height 15
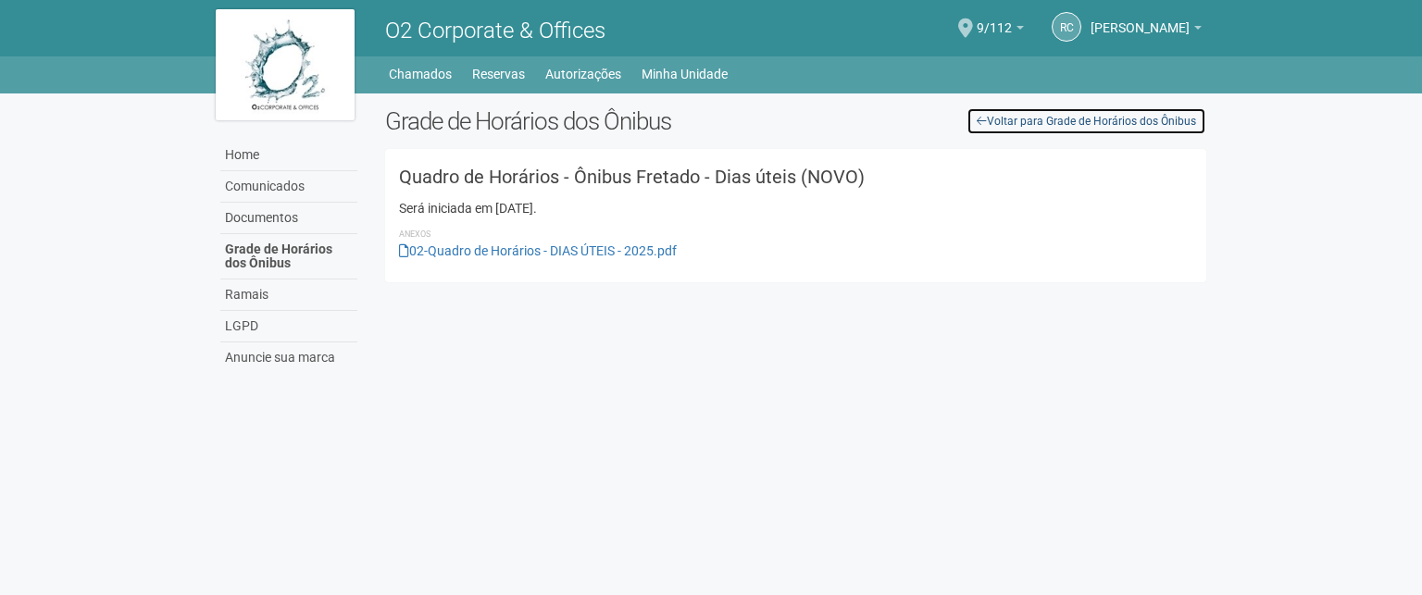
click at [1019, 116] on link "Voltar para Grade de Horários dos Ônibus" at bounding box center [1086, 121] width 240 height 28
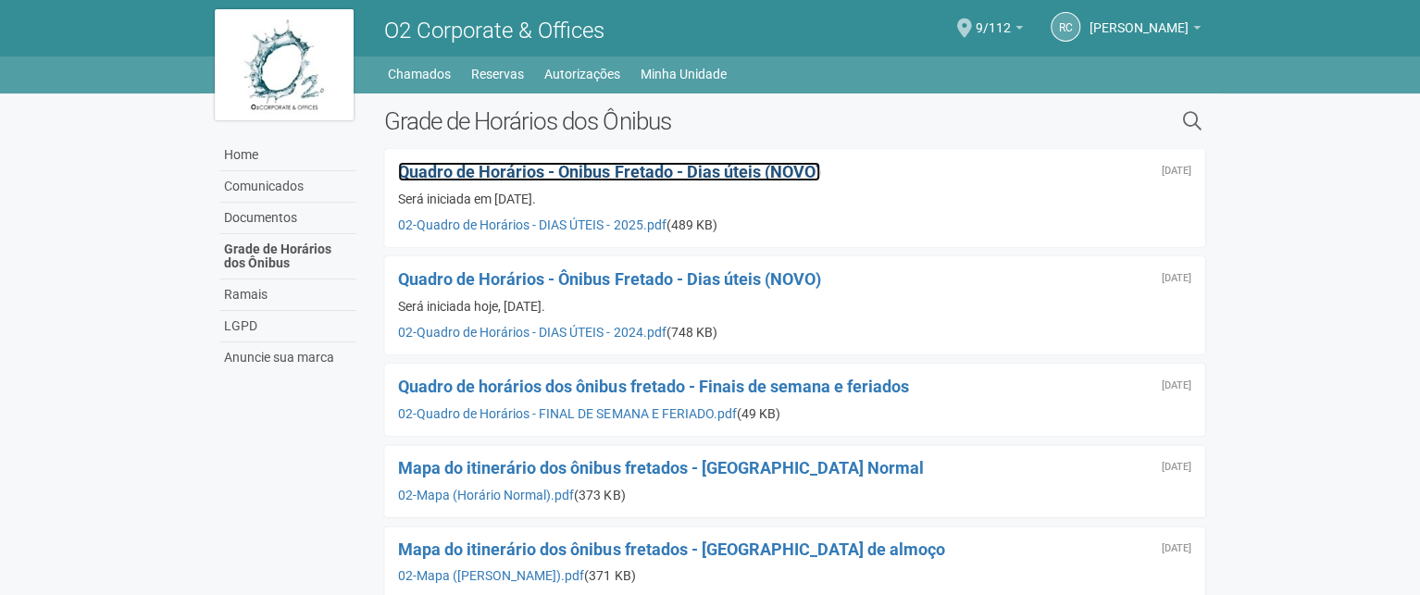
click at [588, 173] on span "Quadro de Horários - Ônibus Fretado - Dias úteis (NOVO)" at bounding box center [609, 171] width 422 height 19
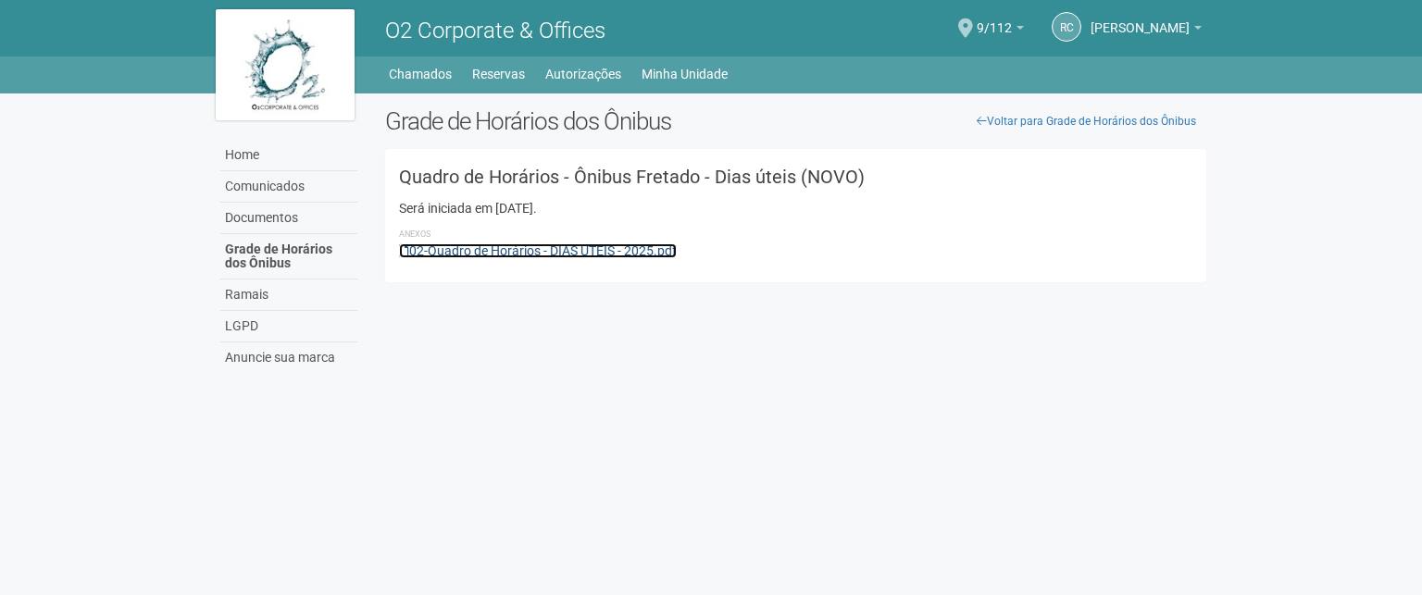
click at [577, 248] on link "02-Quadro de Horários - DIAS ÚTEIS - 2025.pdf" at bounding box center [538, 250] width 278 height 15
click at [503, 79] on link "Reservas" at bounding box center [498, 74] width 53 height 26
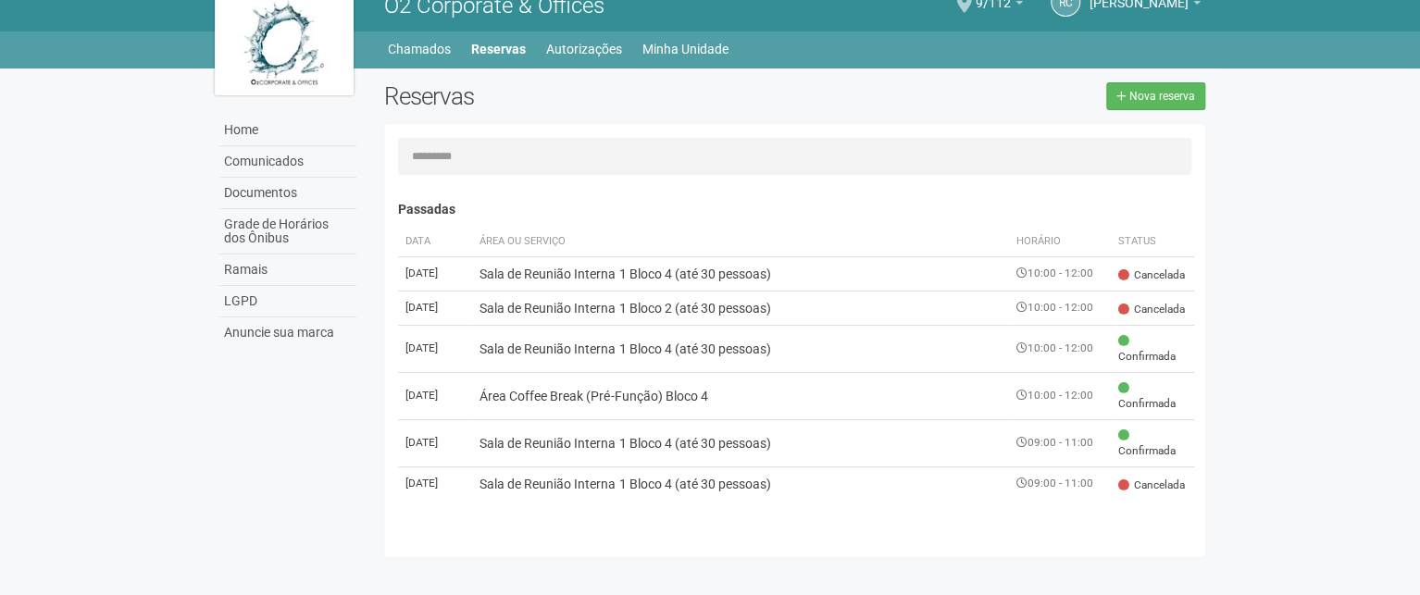
scroll to position [29, 0]
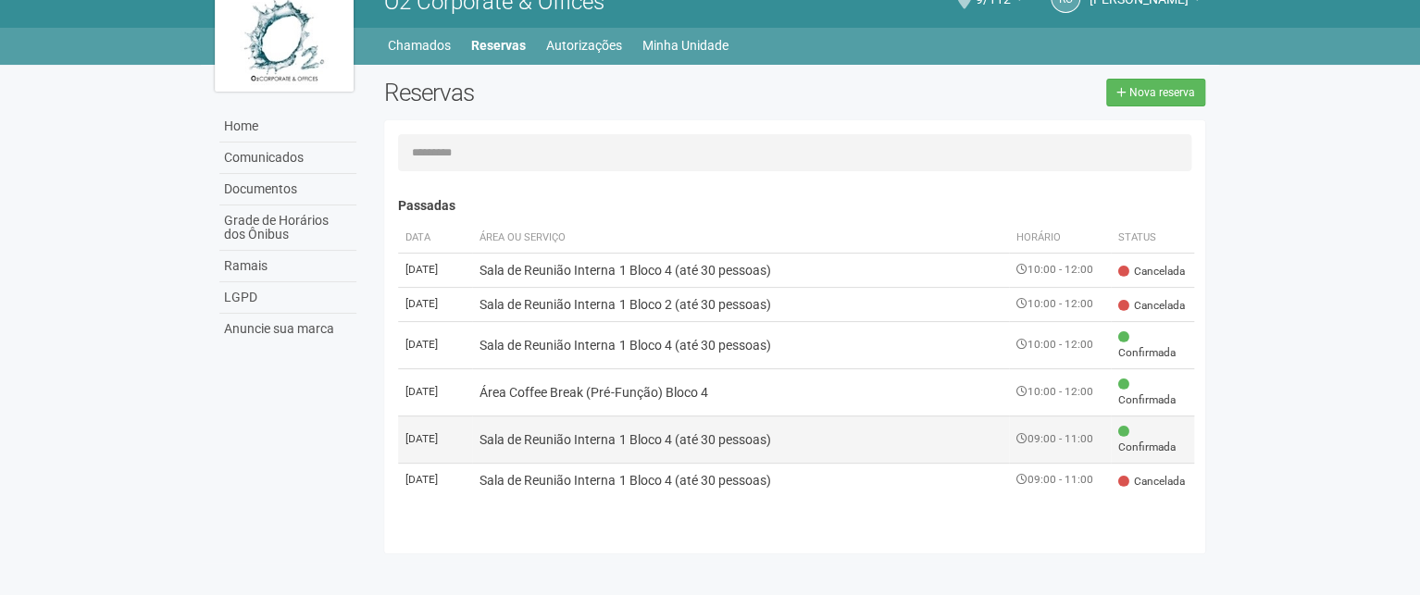
click at [1068, 447] on td "09:00 - 11:00" at bounding box center [1060, 439] width 102 height 47
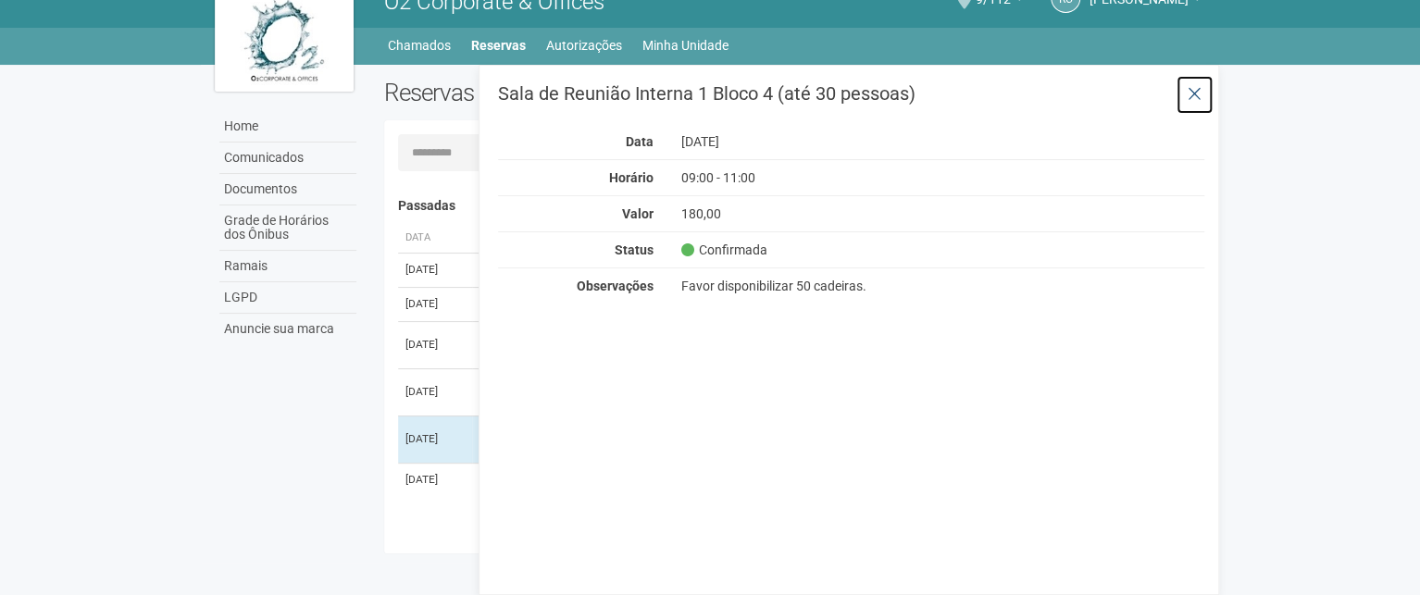
click at [1194, 92] on icon at bounding box center [1194, 94] width 14 height 19
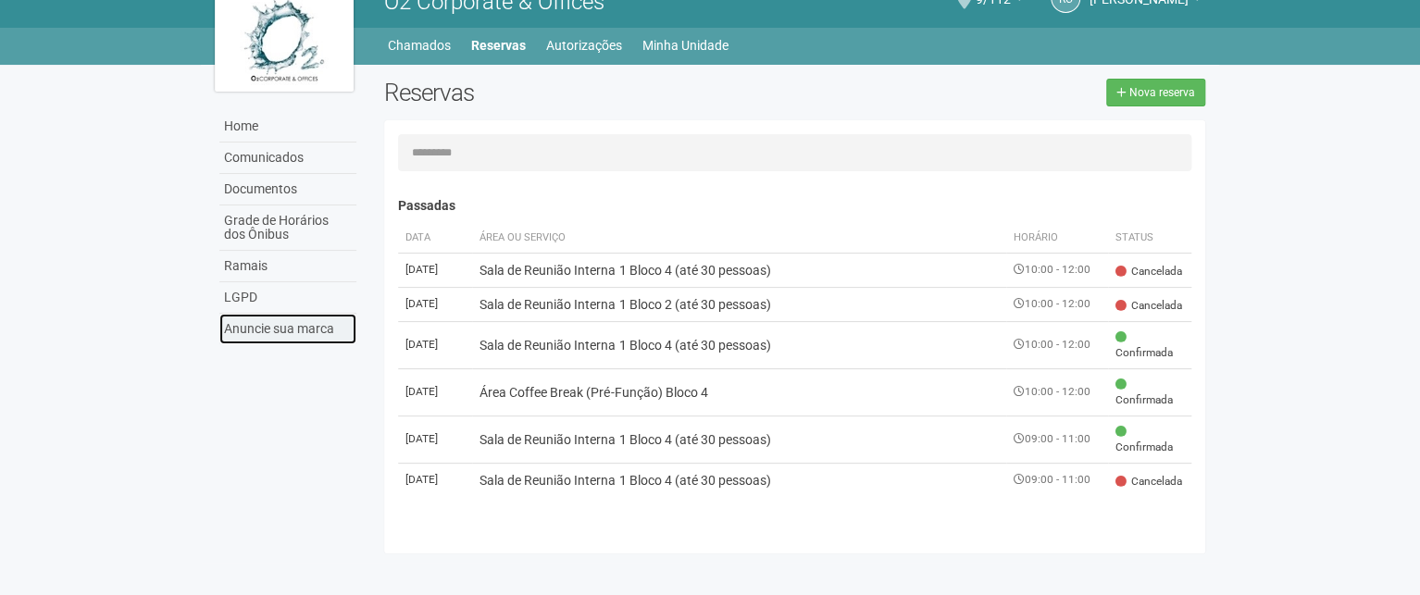
click at [264, 327] on link "Anuncie sua marca" at bounding box center [287, 329] width 137 height 31
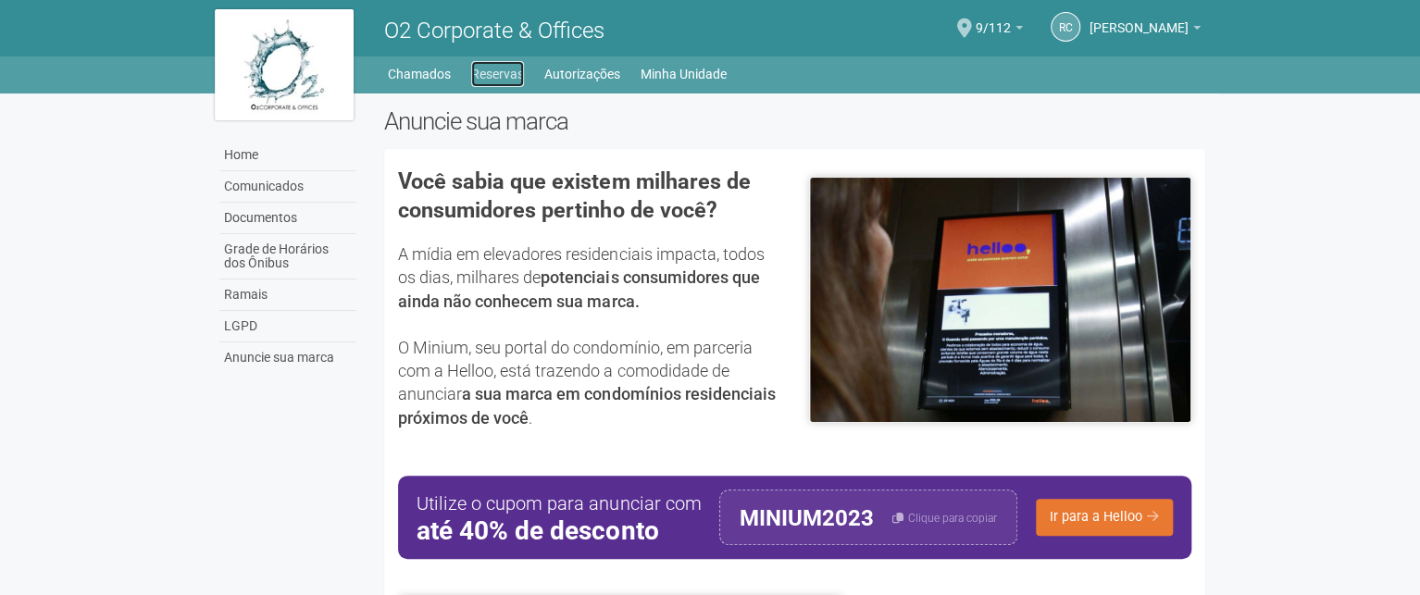
click at [482, 73] on link "Reservas" at bounding box center [497, 74] width 53 height 26
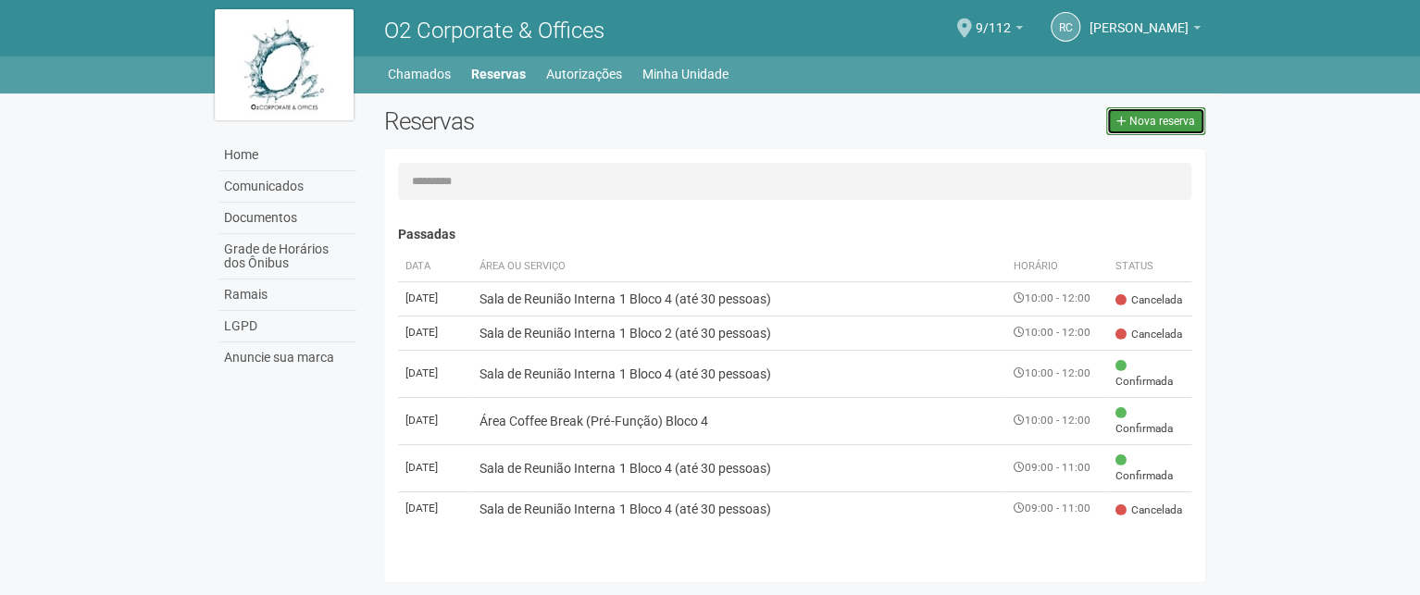
click at [1116, 122] on link "Nova reserva" at bounding box center [1155, 121] width 99 height 28
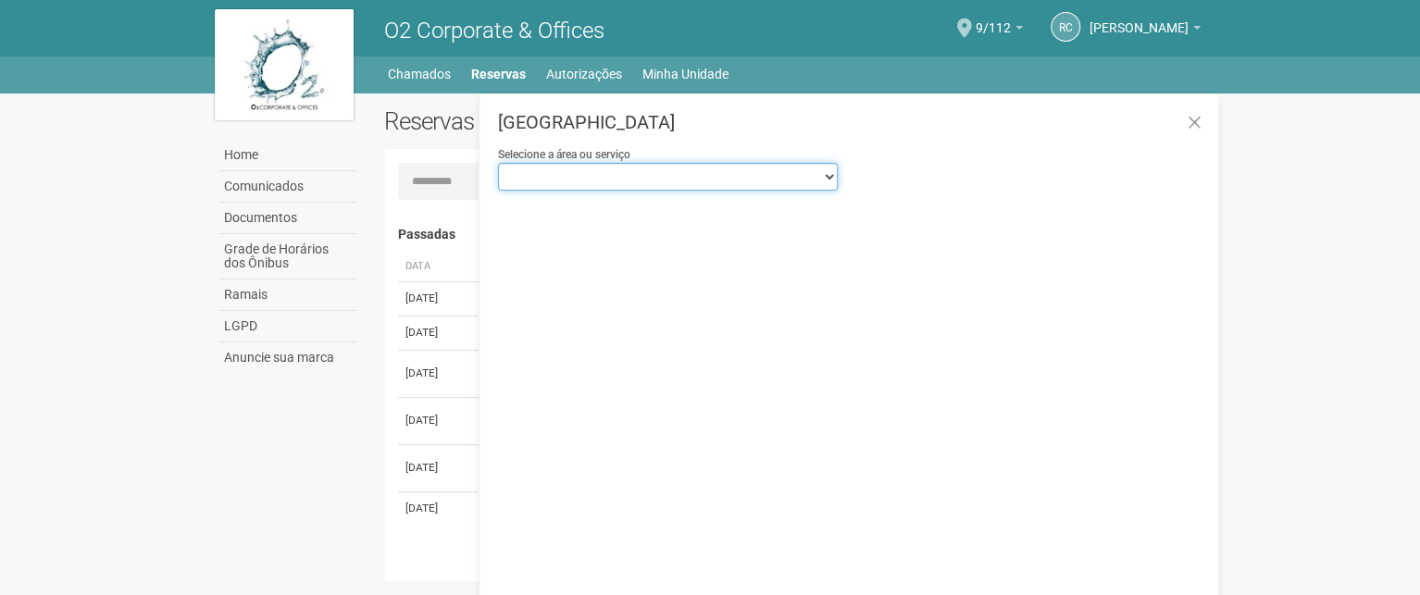
click at [719, 185] on select "**********" at bounding box center [668, 177] width 340 height 28
select select "**********"
click at [498, 163] on select "**********" at bounding box center [668, 177] width 340 height 28
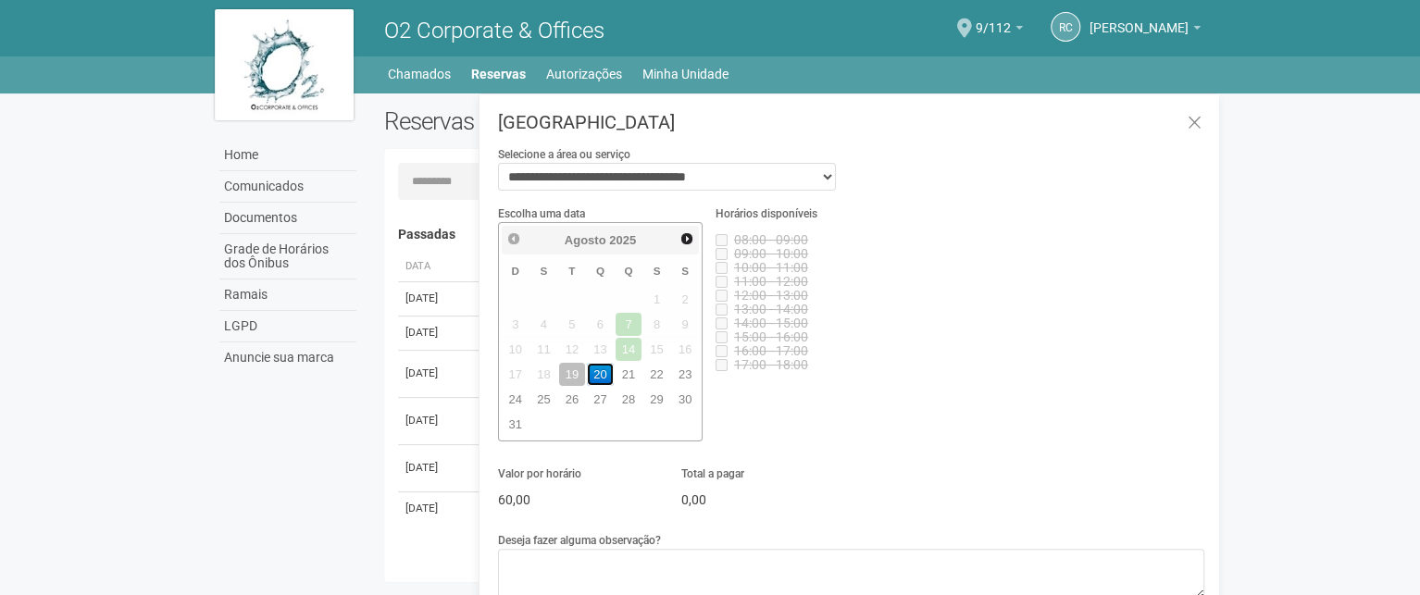
click at [591, 377] on link "20" at bounding box center [600, 374] width 27 height 23
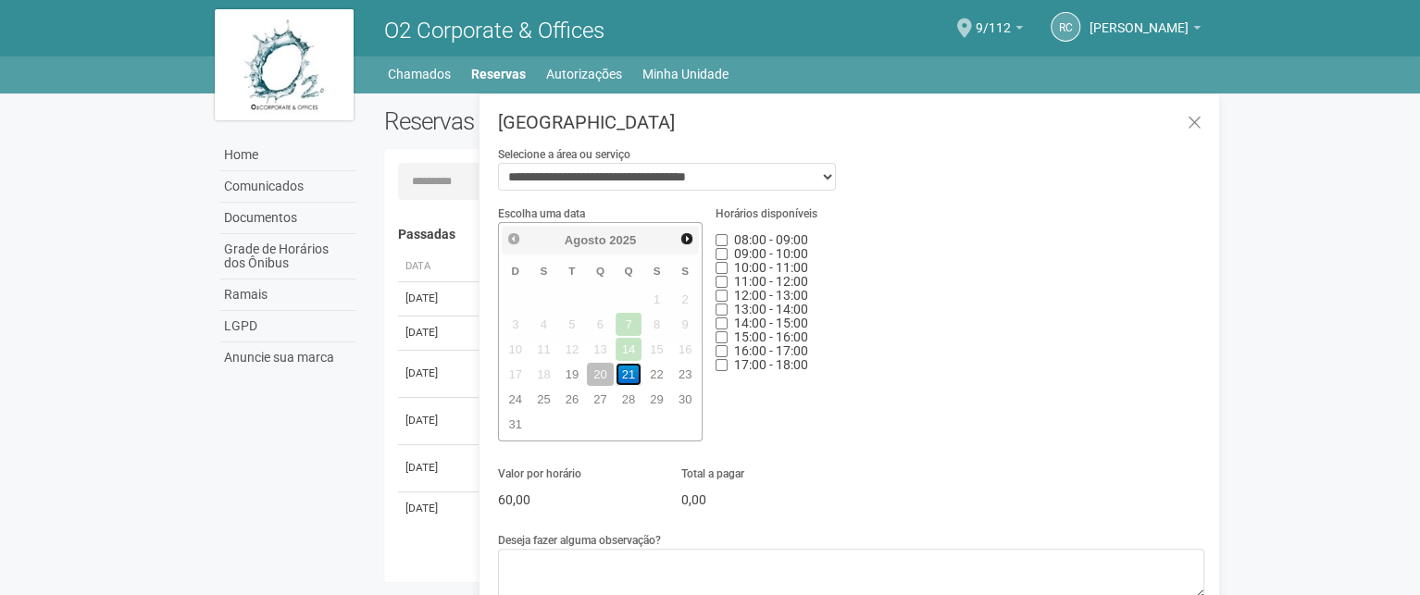
click at [623, 377] on link "21" at bounding box center [628, 374] width 27 height 23
click at [644, 377] on link "22" at bounding box center [656, 374] width 27 height 23
click at [521, 392] on link "24" at bounding box center [516, 399] width 27 height 23
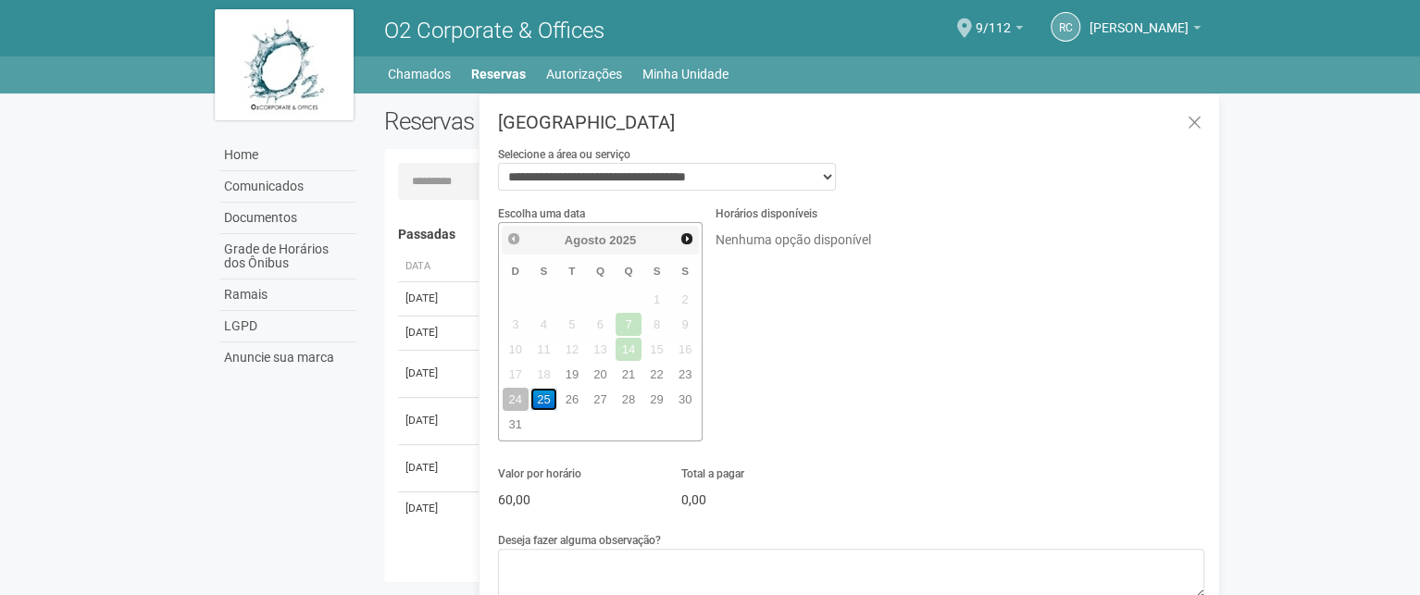
click at [543, 392] on link "25" at bounding box center [543, 399] width 27 height 23
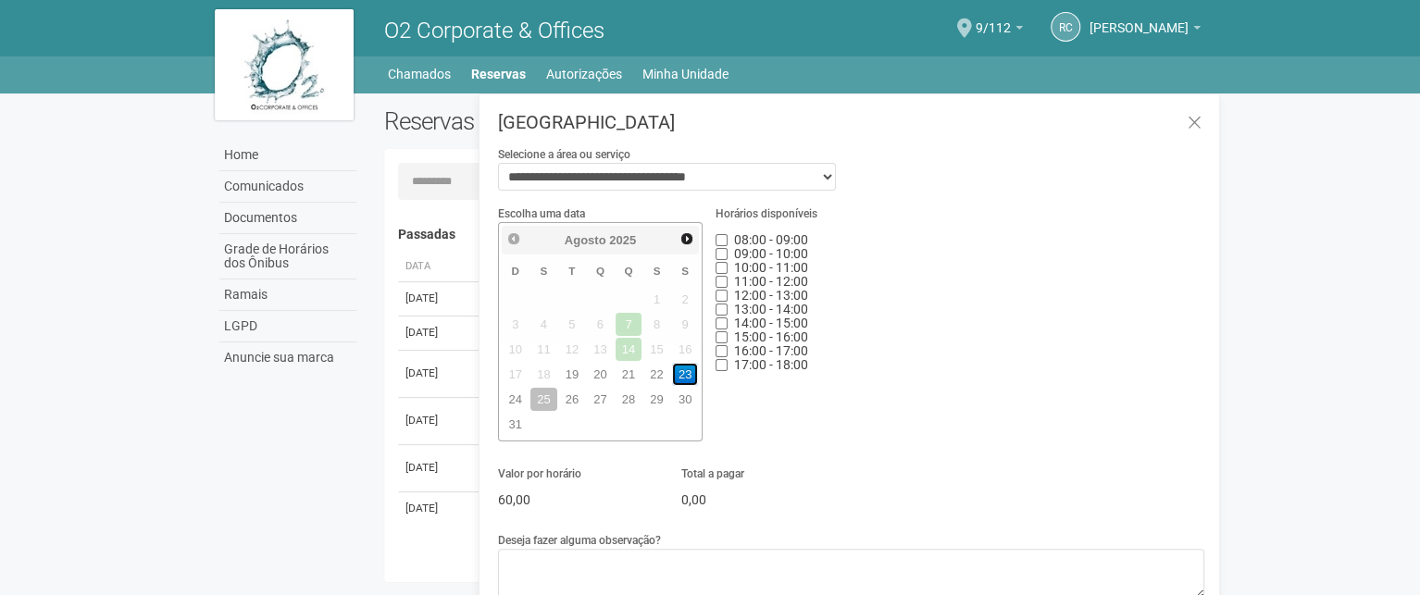
click at [684, 379] on link "23" at bounding box center [685, 374] width 27 height 23
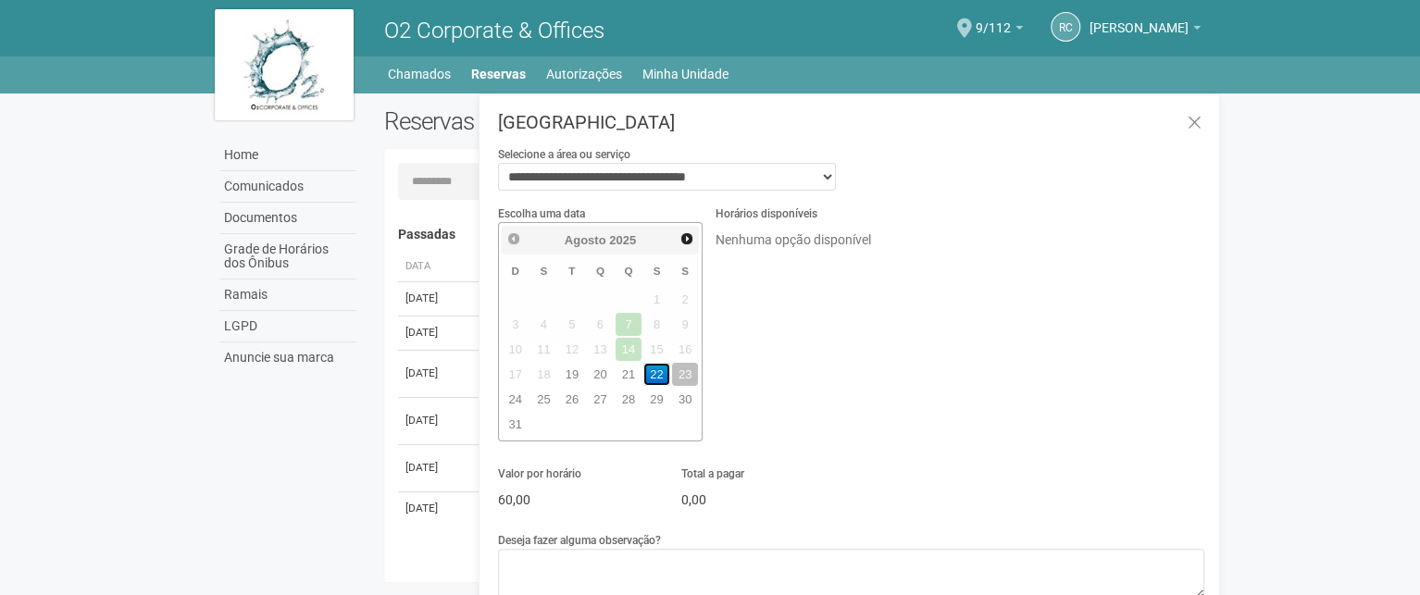
click at [664, 379] on link "22" at bounding box center [656, 374] width 27 height 23
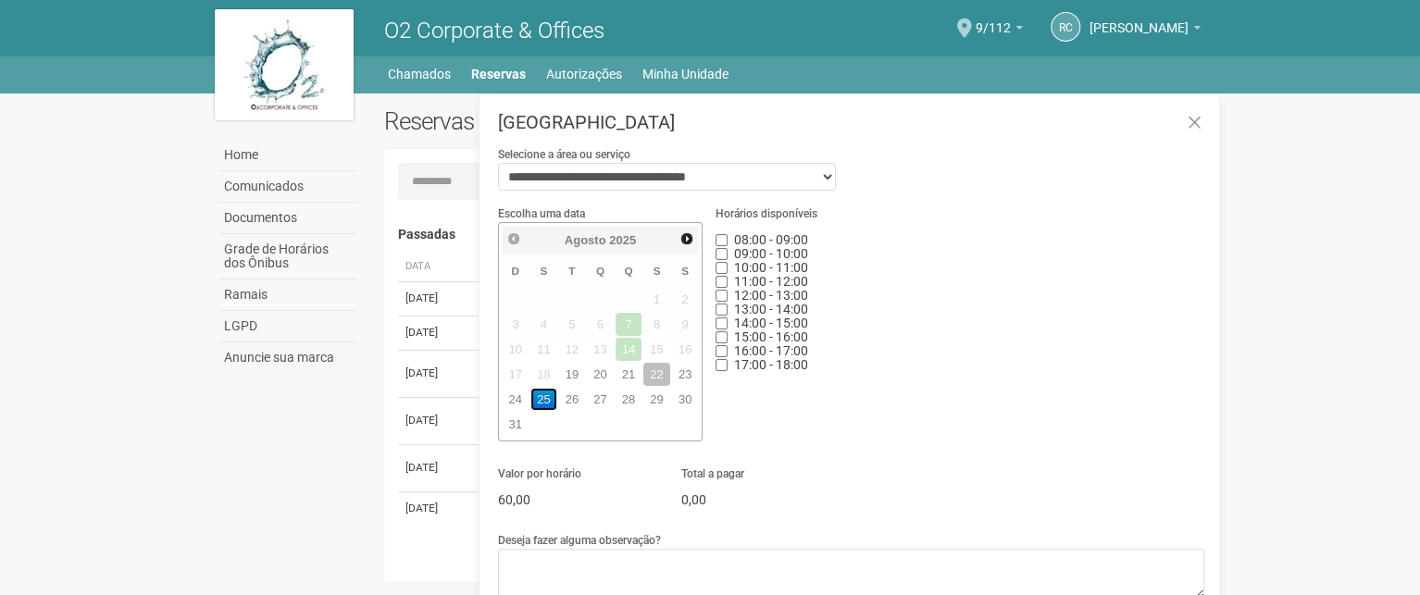
click at [541, 399] on link "25" at bounding box center [543, 399] width 27 height 23
click at [560, 399] on link "26" at bounding box center [572, 399] width 27 height 23
click at [602, 400] on link "27" at bounding box center [600, 399] width 27 height 23
click at [621, 402] on link "28" at bounding box center [628, 399] width 27 height 23
